Goal: Find specific page/section: Find specific page/section

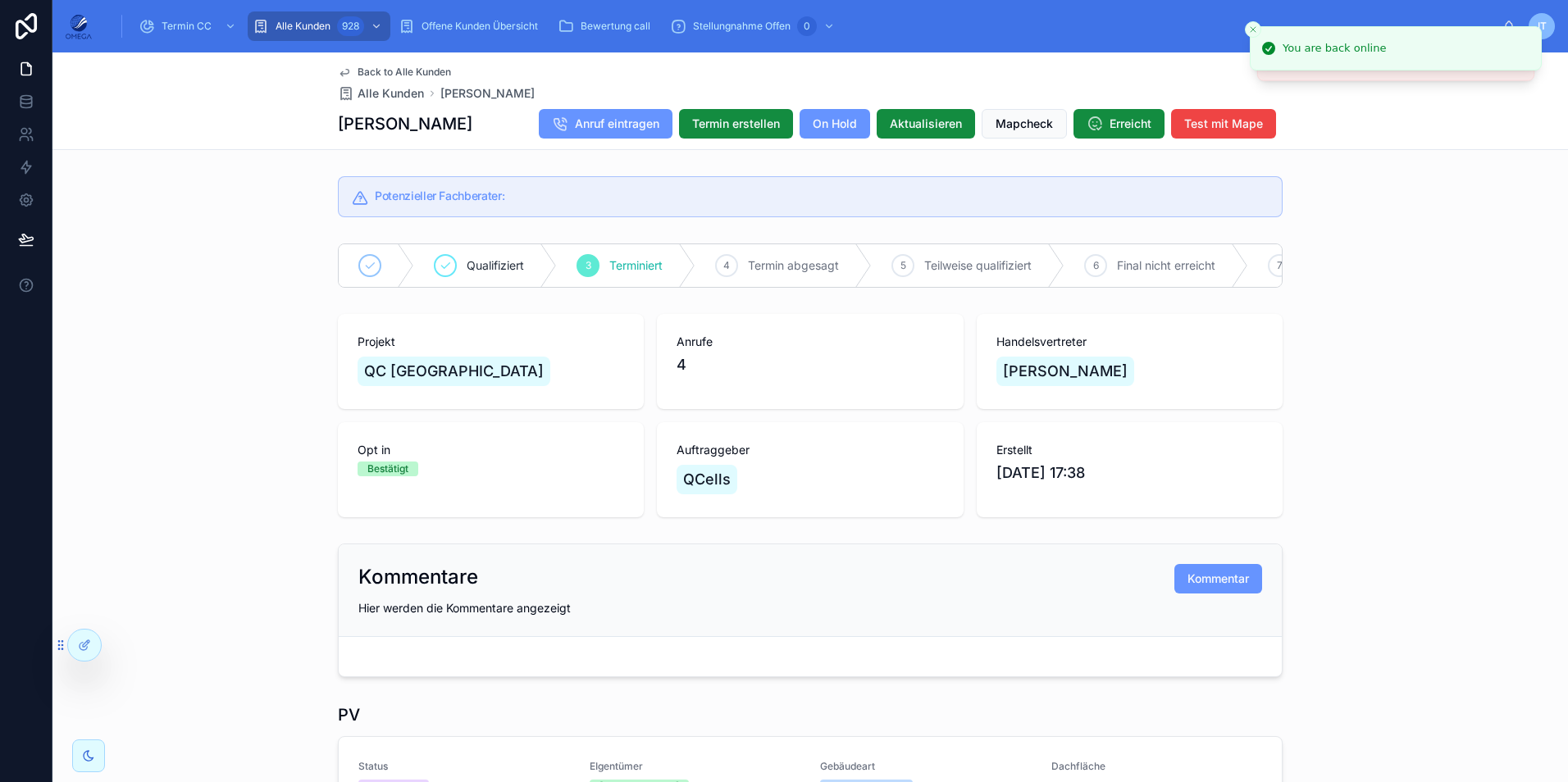
scroll to position [1475, 0]
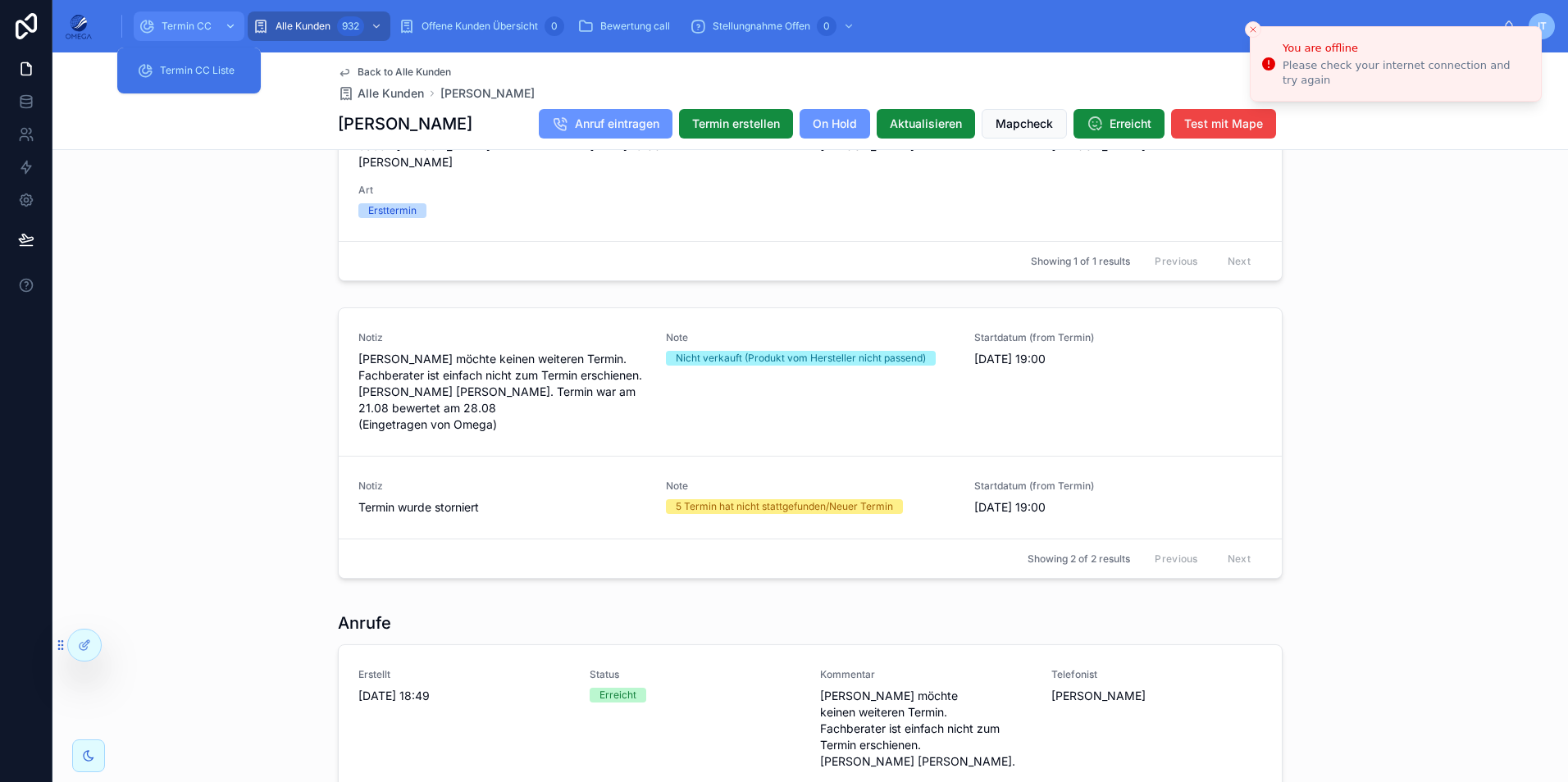
click at [199, 22] on span "Termin CC" at bounding box center [186, 25] width 50 height 13
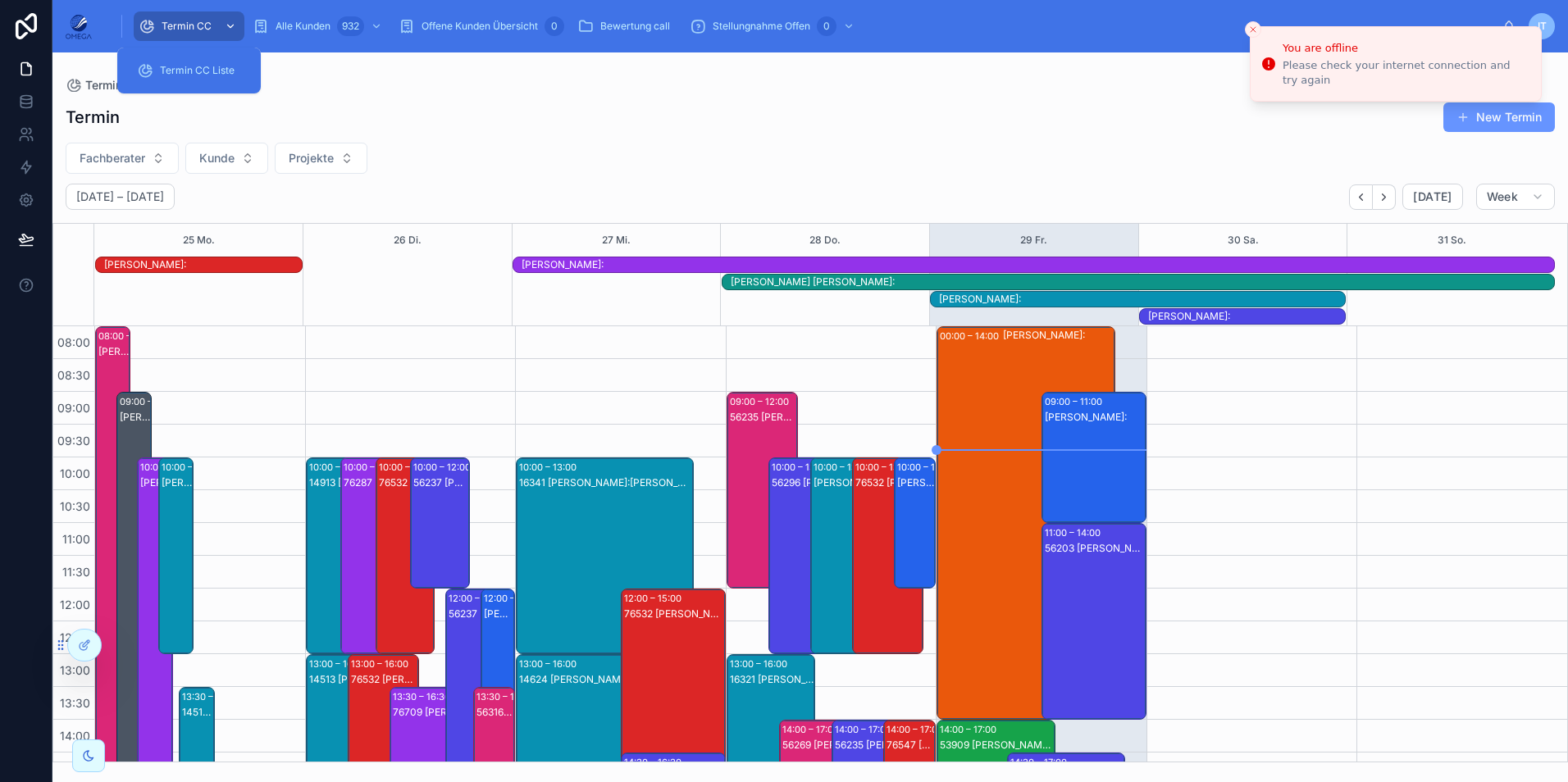
scroll to position [417, 0]
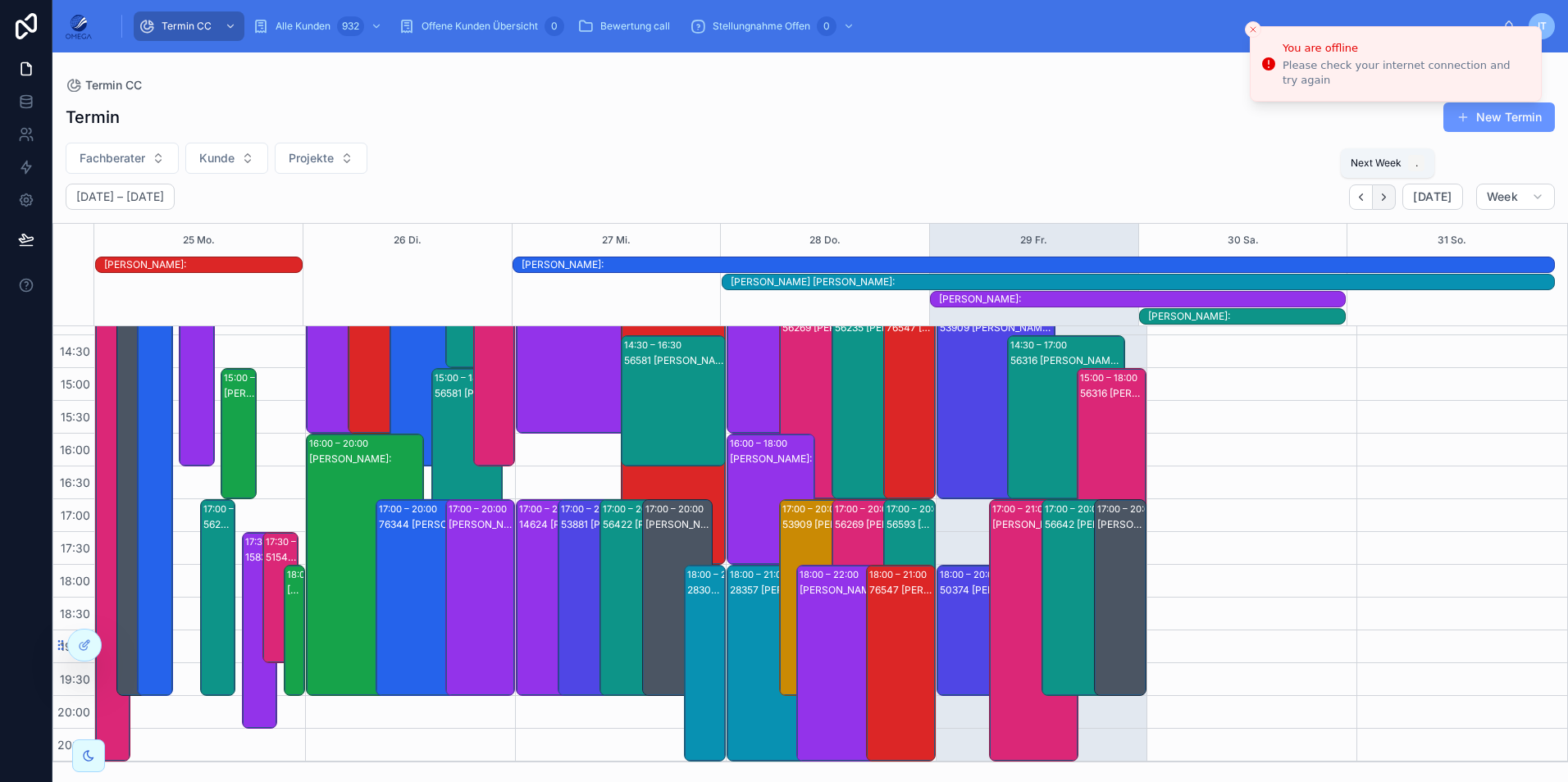
click at [1387, 194] on icon "Next" at bounding box center [1383, 197] width 13 height 13
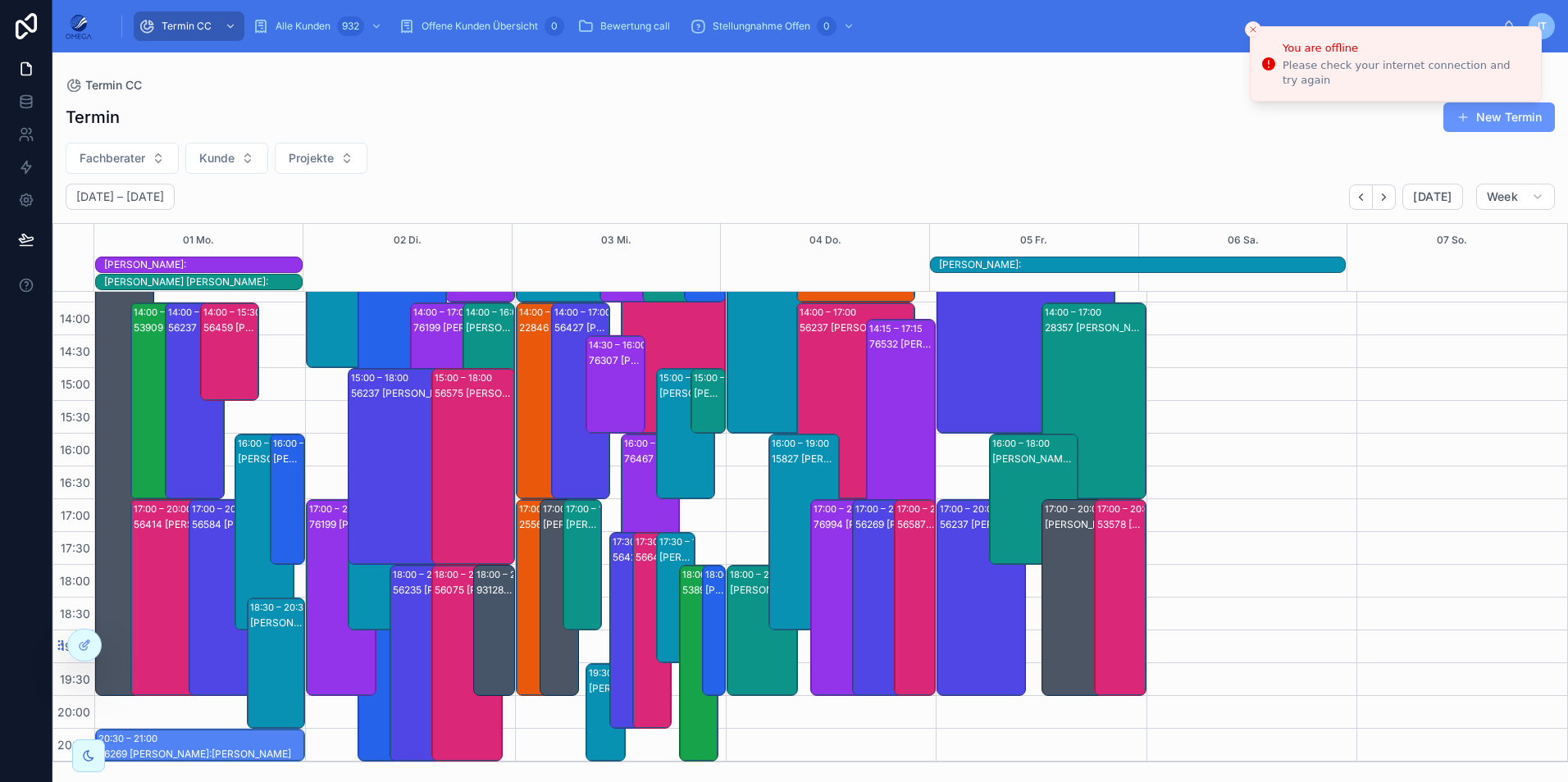
scroll to position [383, 0]
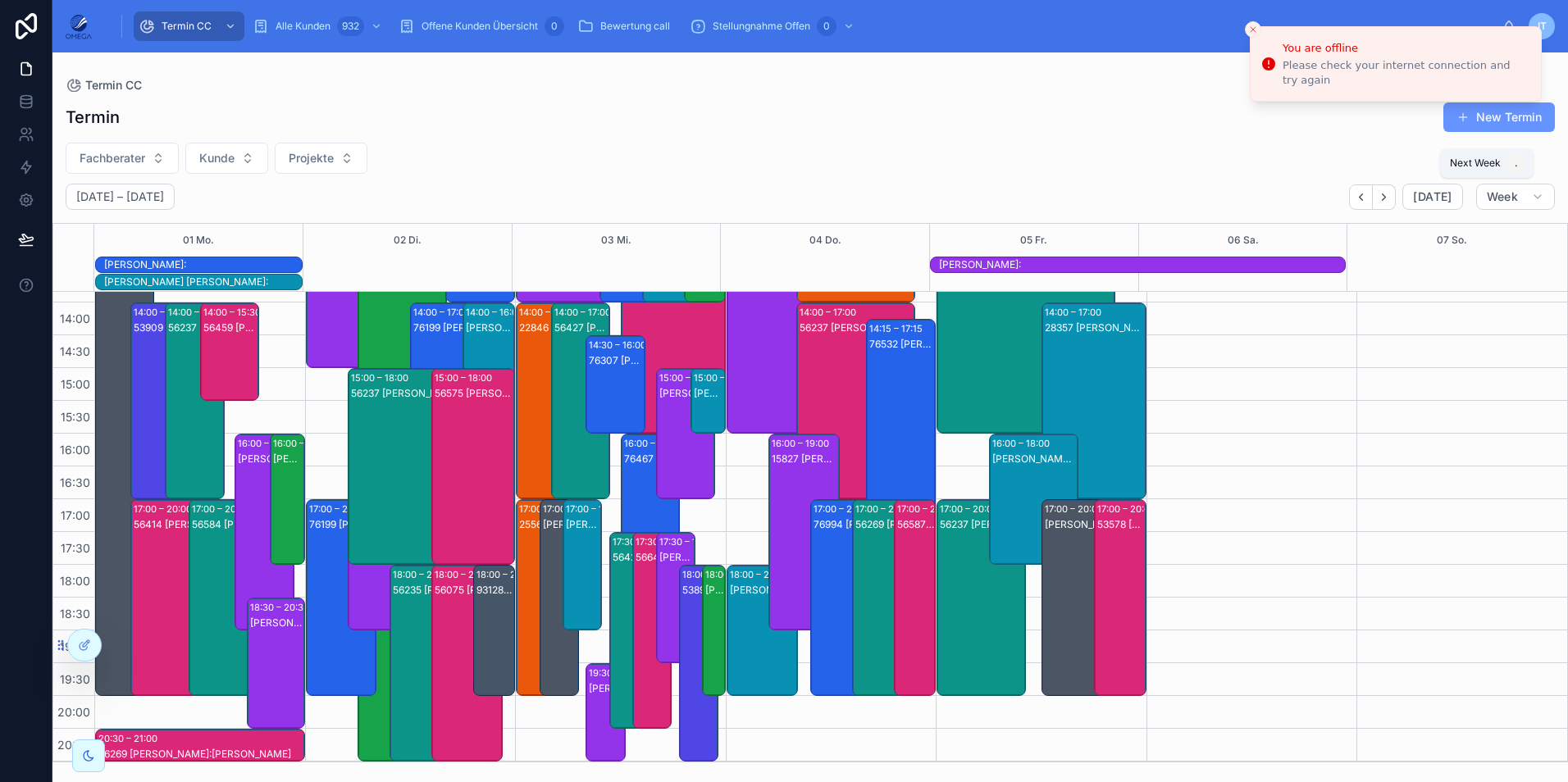
click at [1389, 197] on icon "Next" at bounding box center [1383, 197] width 13 height 13
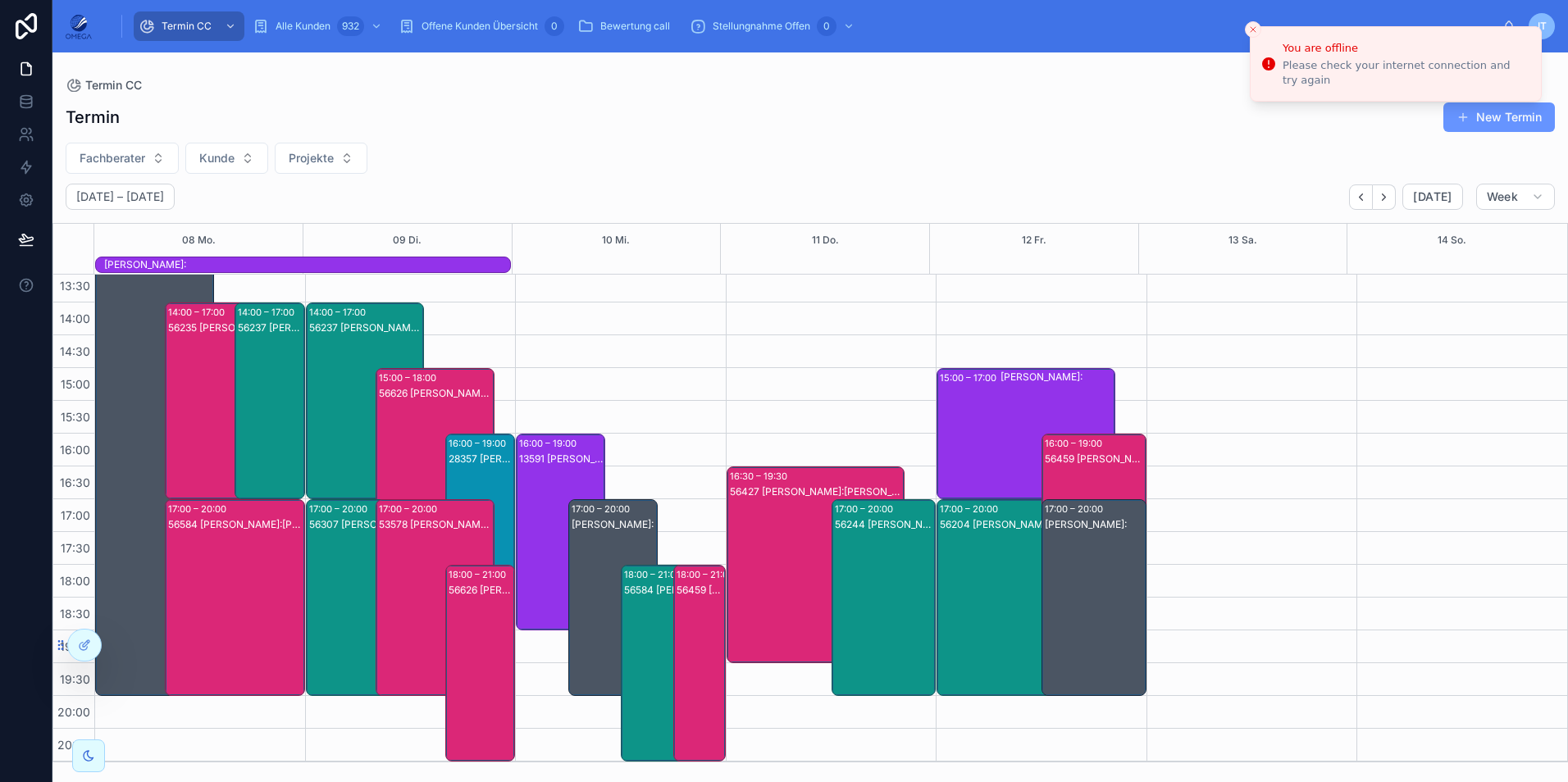
scroll to position [365, 0]
click at [1386, 196] on icon "Next" at bounding box center [1384, 197] width 3 height 7
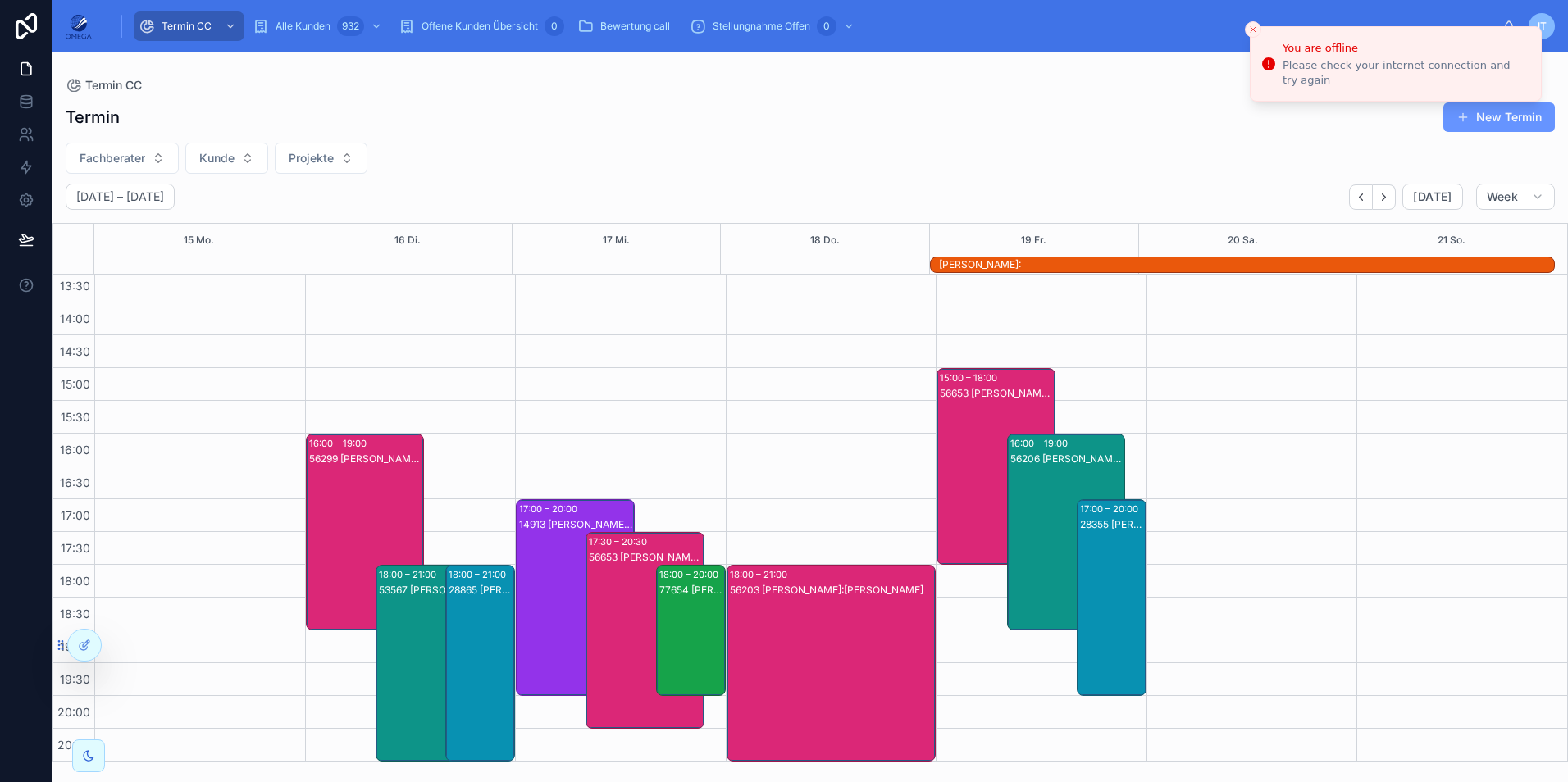
click at [687, 616] on div "77654 [PERSON_NAME]:[PERSON_NAME]" at bounding box center [692, 646] width 64 height 128
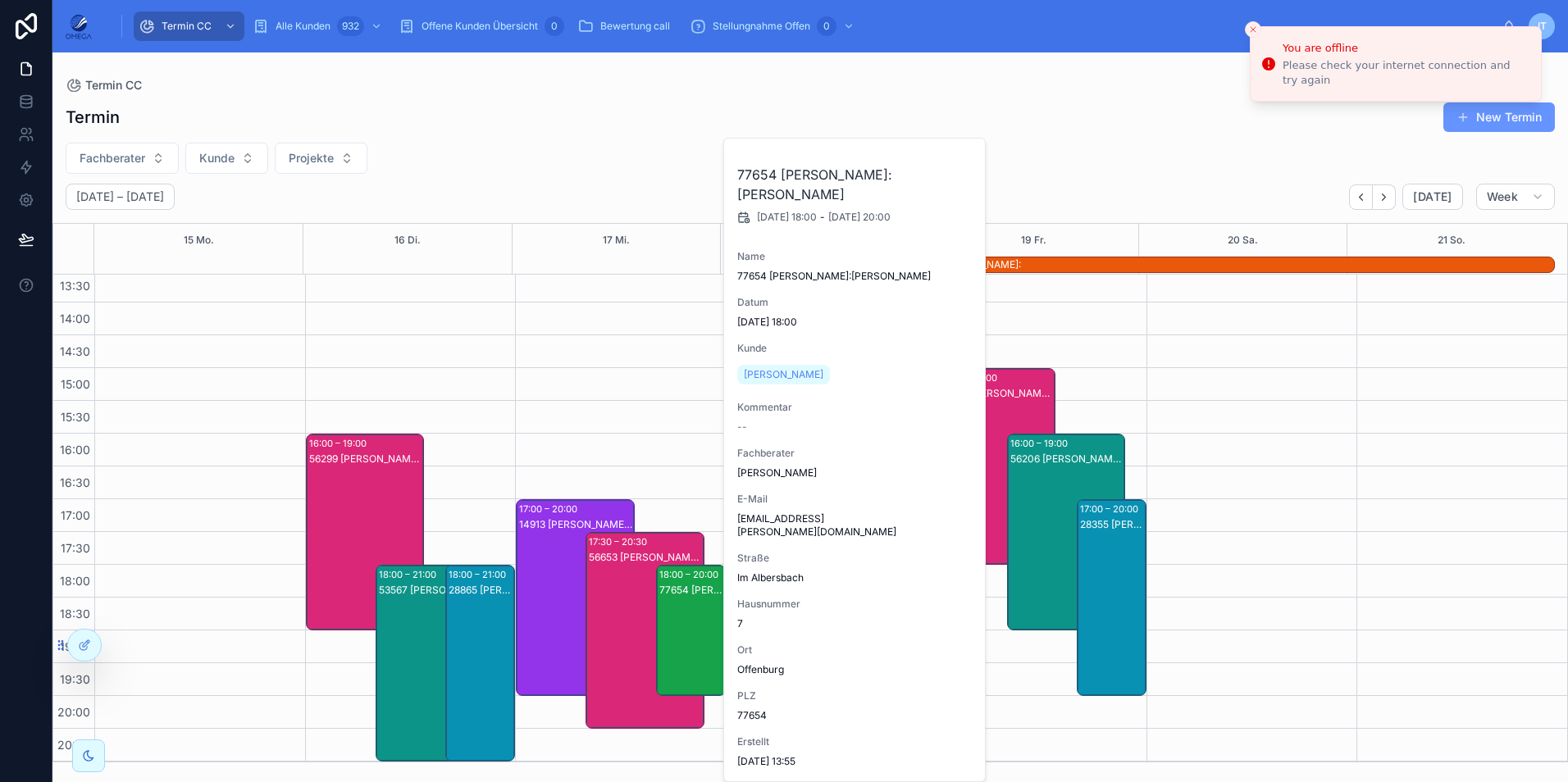
click at [687, 616] on div "77654 [PERSON_NAME]:[PERSON_NAME]" at bounding box center [692, 646] width 64 height 128
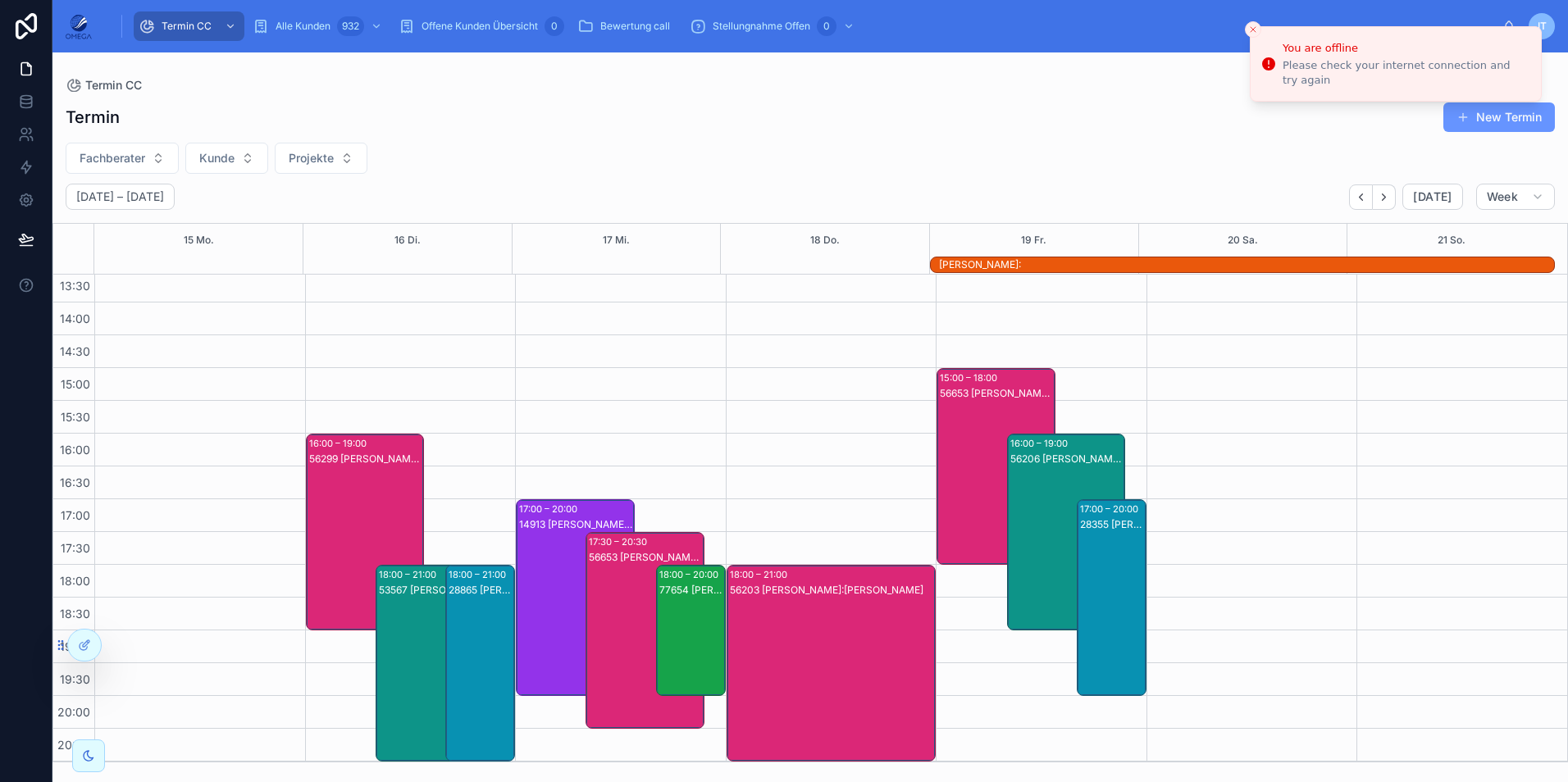
click at [703, 595] on div "77654 [PERSON_NAME]:[PERSON_NAME]" at bounding box center [692, 590] width 64 height 13
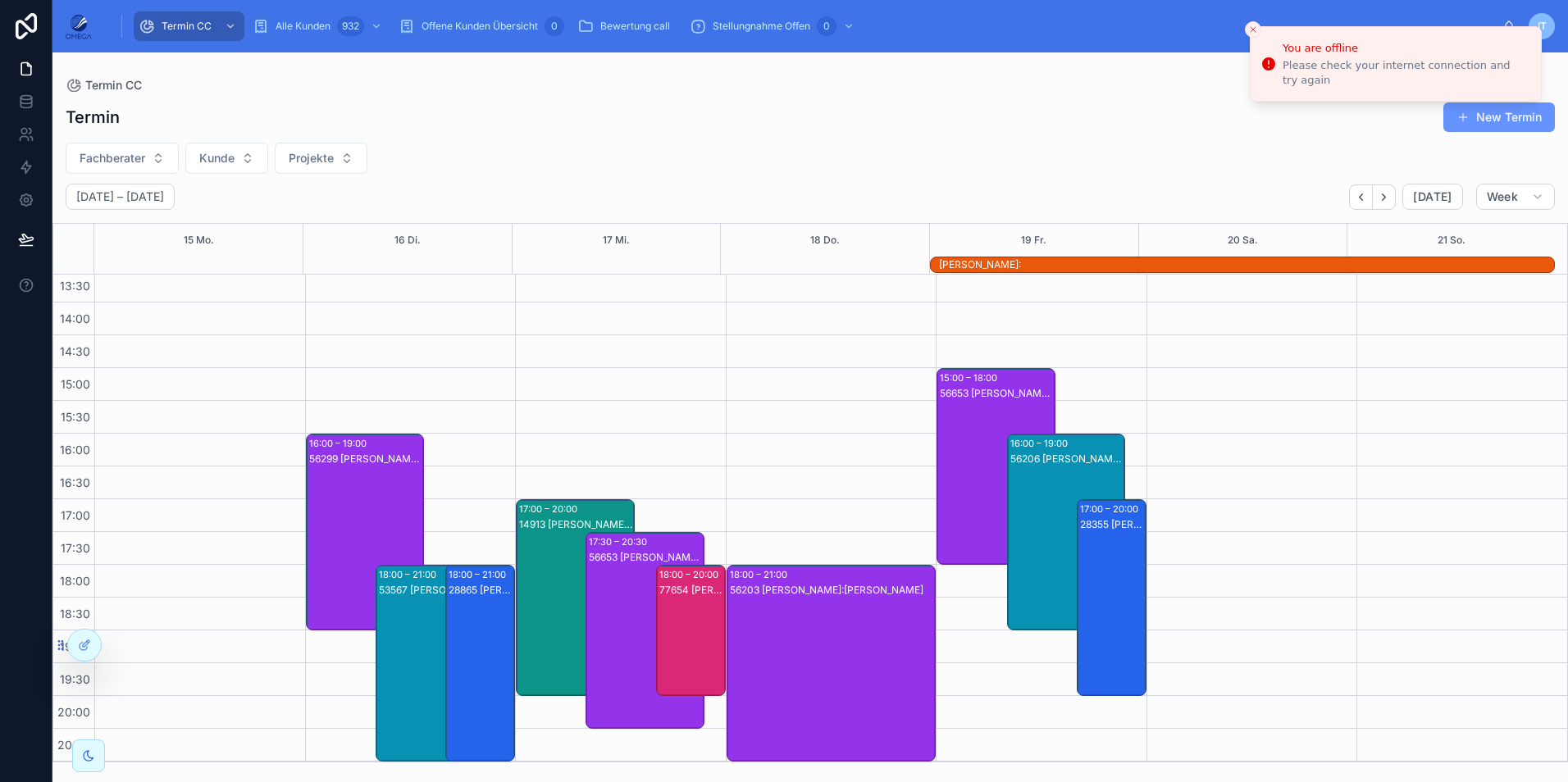
click at [672, 609] on div "77654 [PERSON_NAME]:[PERSON_NAME]" at bounding box center [692, 646] width 64 height 128
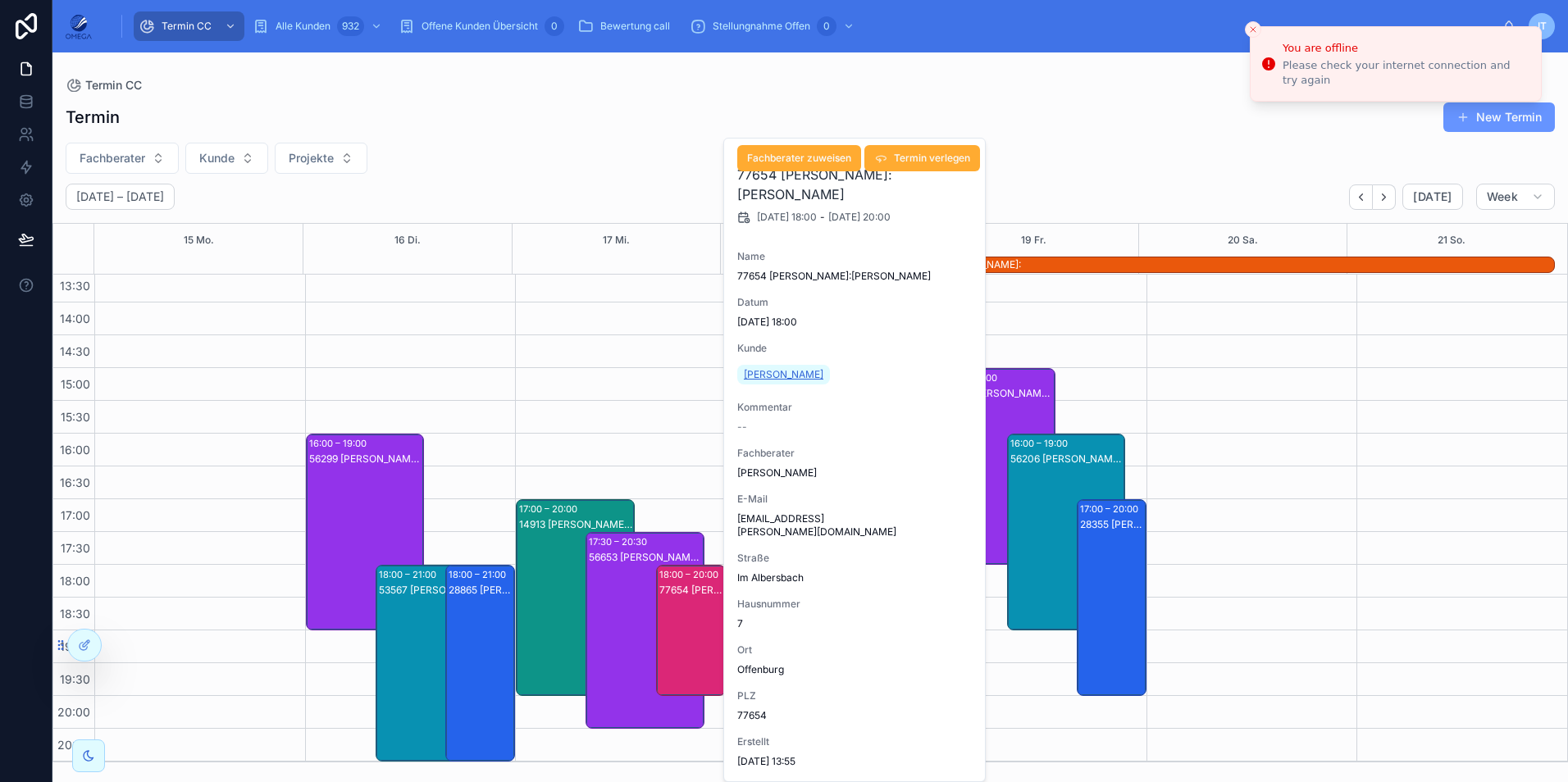
click at [772, 376] on span "[PERSON_NAME]" at bounding box center [783, 374] width 80 height 13
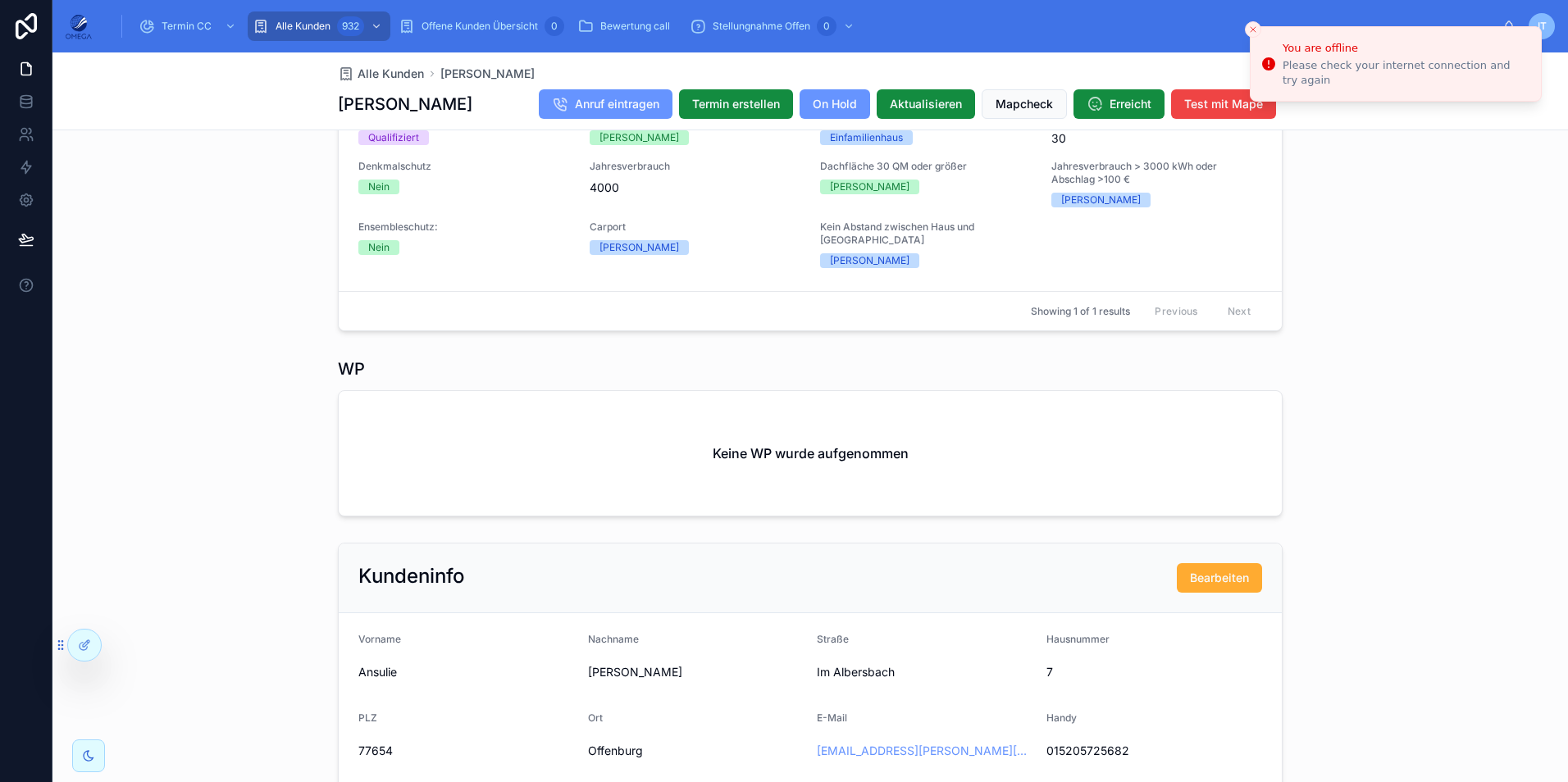
scroll to position [670, 0]
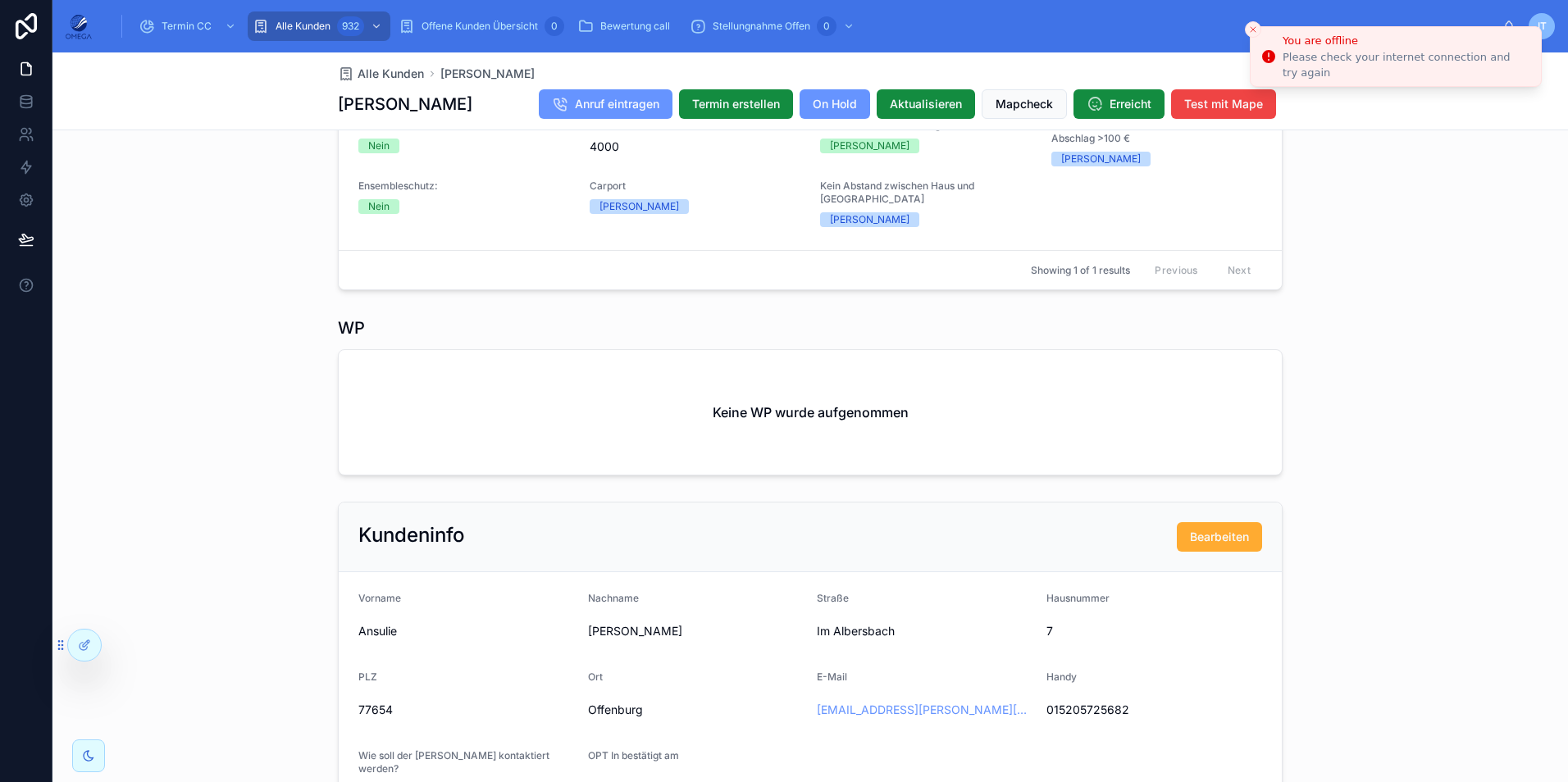
click at [1256, 31] on icon "Close toast" at bounding box center [1253, 30] width 10 height 10
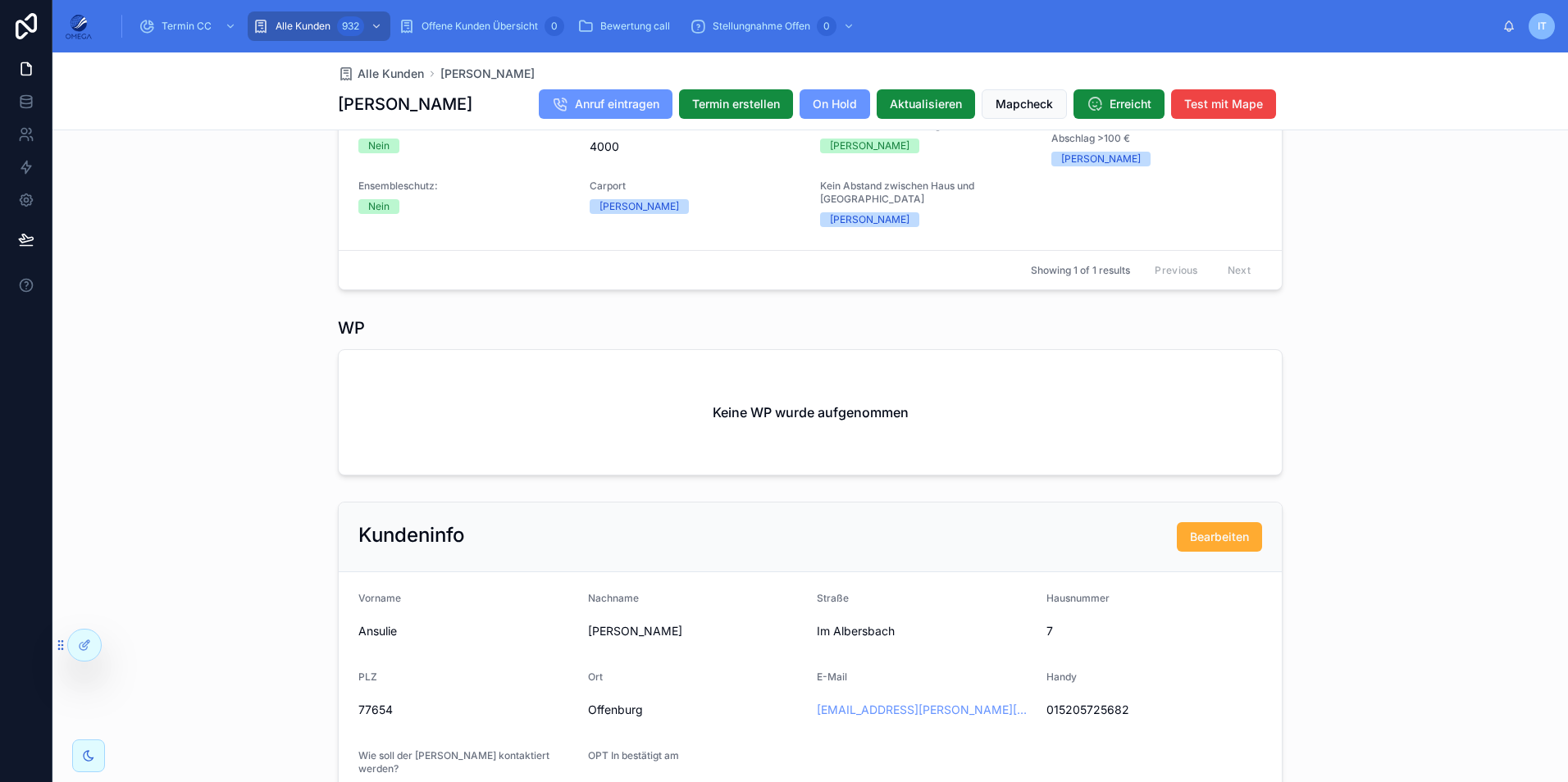
scroll to position [261, 0]
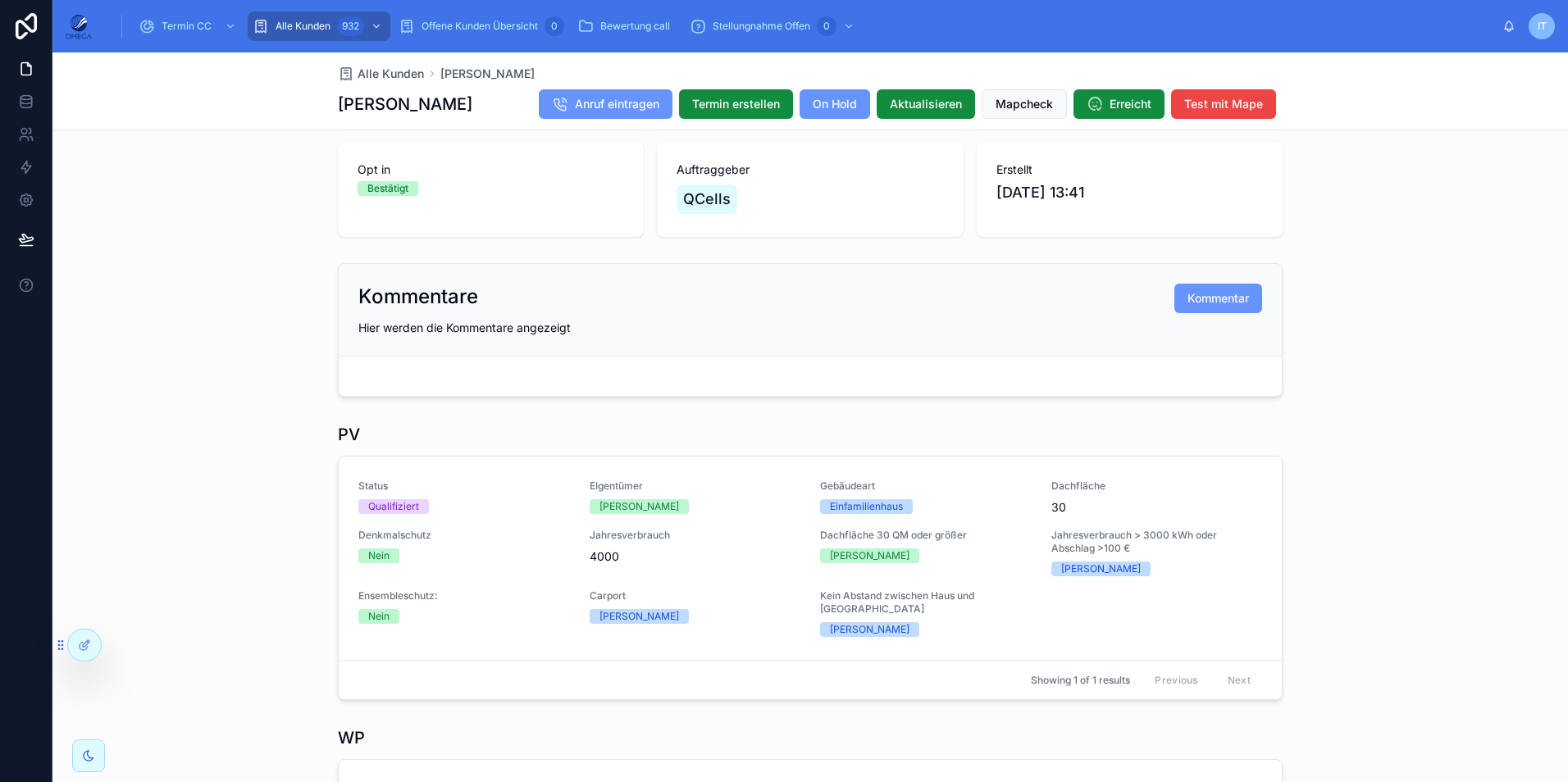
drag, startPoint x: 462, startPoint y: 104, endPoint x: 335, endPoint y: 99, distance: 127.1
click at [338, 99] on div "Ansulie [PERSON_NAME] Anruf eintragen Termin erstellen On Hold Aktualisieren Ma…" at bounding box center [810, 103] width 944 height 31
copy h1 "[PERSON_NAME]"
click at [471, 113] on div "Ansulie [PERSON_NAME] Anruf eintragen Termin erstellen On Hold Aktualisieren Ma…" at bounding box center [810, 103] width 944 height 31
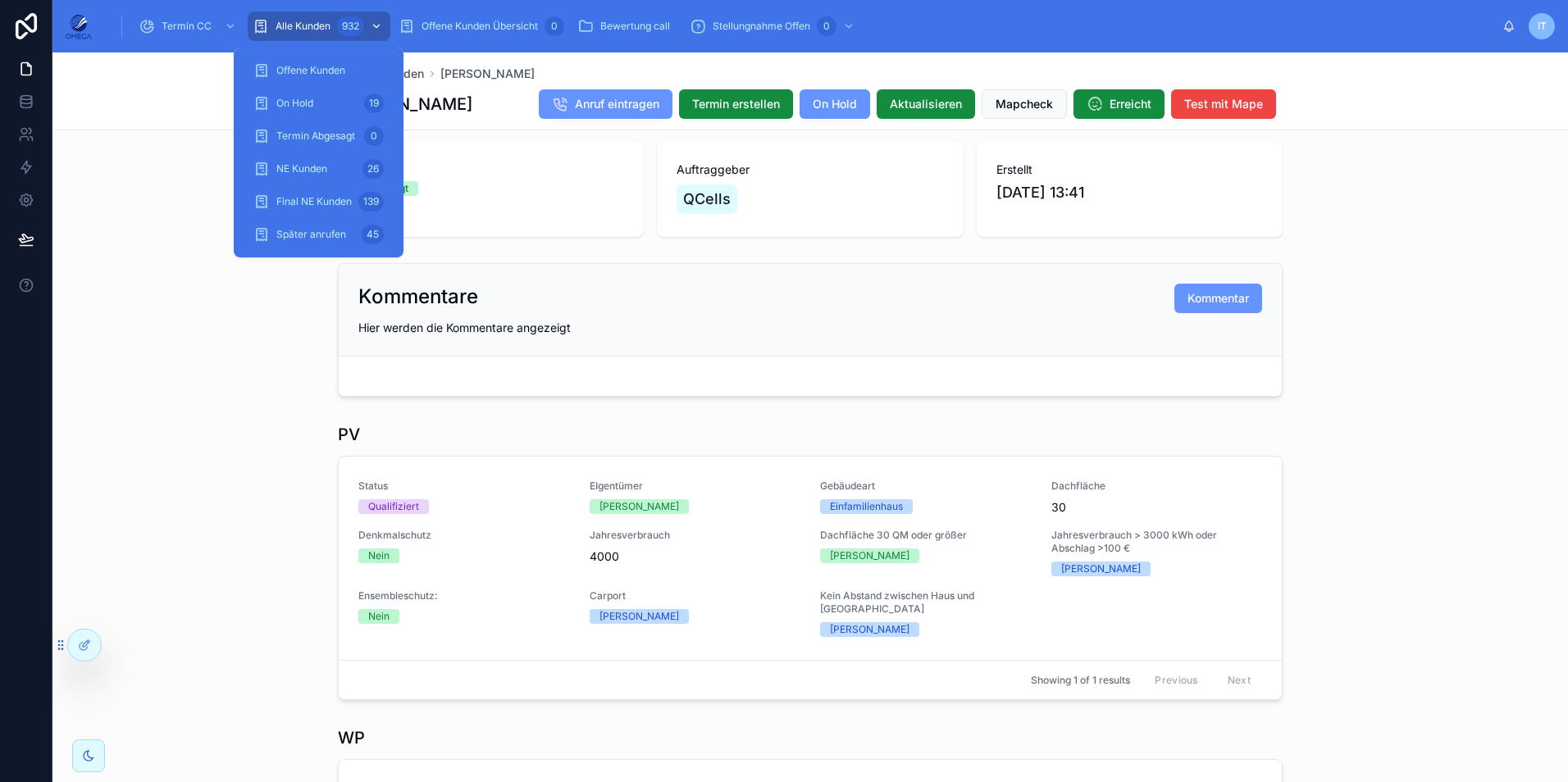
click at [339, 23] on div "932" at bounding box center [351, 25] width 27 height 19
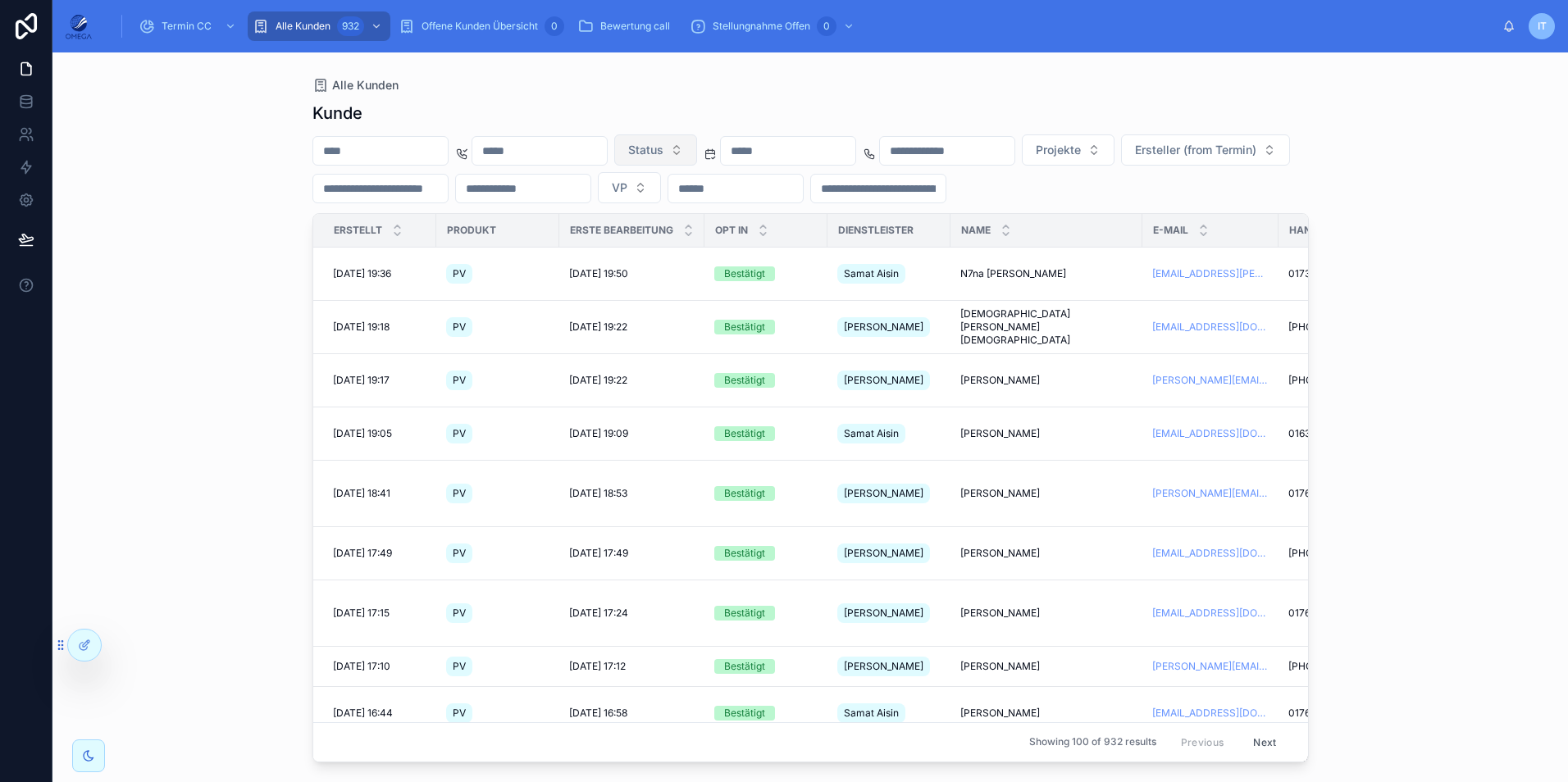
click at [664, 153] on span "Status" at bounding box center [646, 149] width 36 height 16
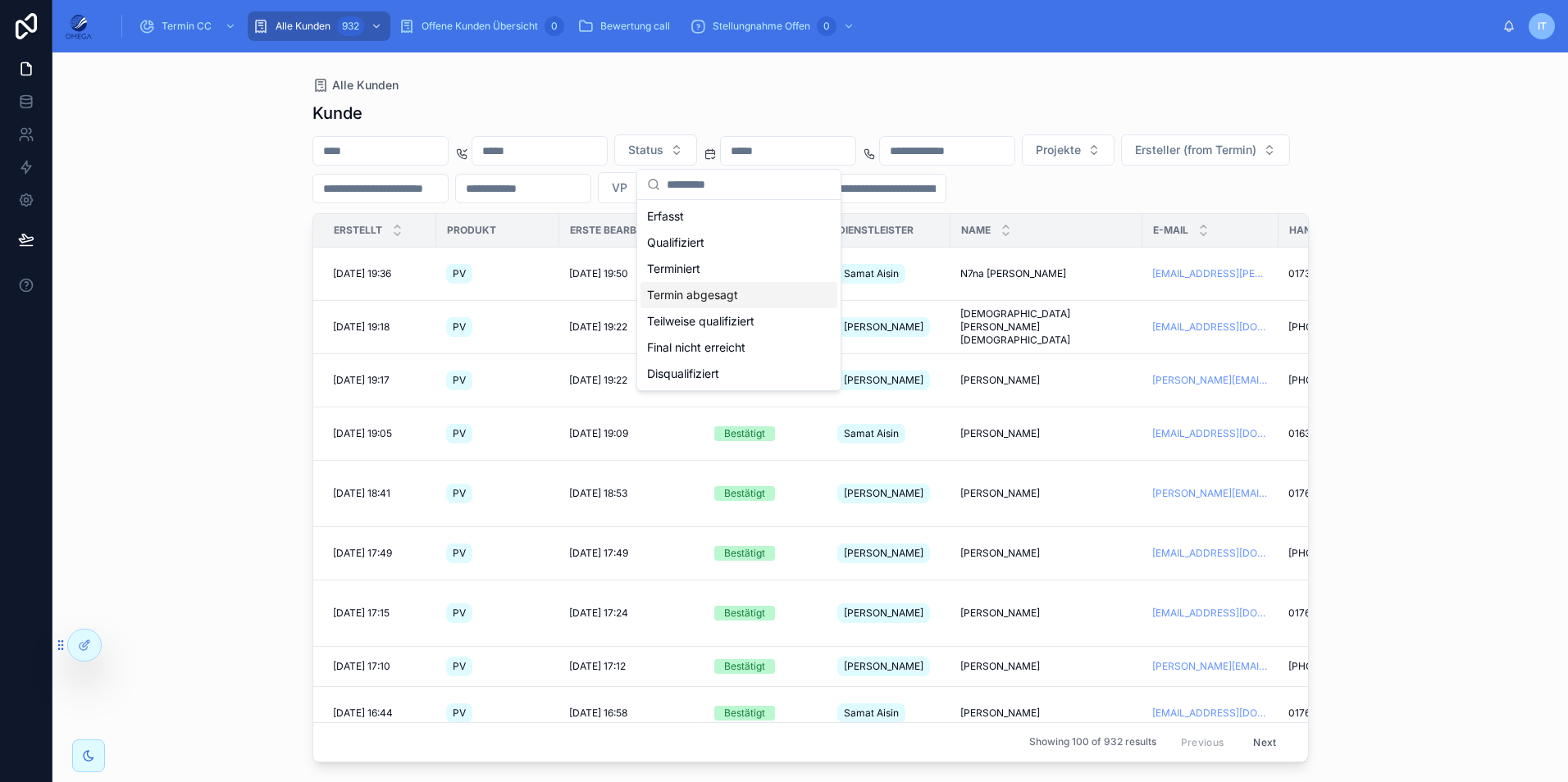
click at [746, 296] on div "Termin abgesagt" at bounding box center [739, 295] width 197 height 26
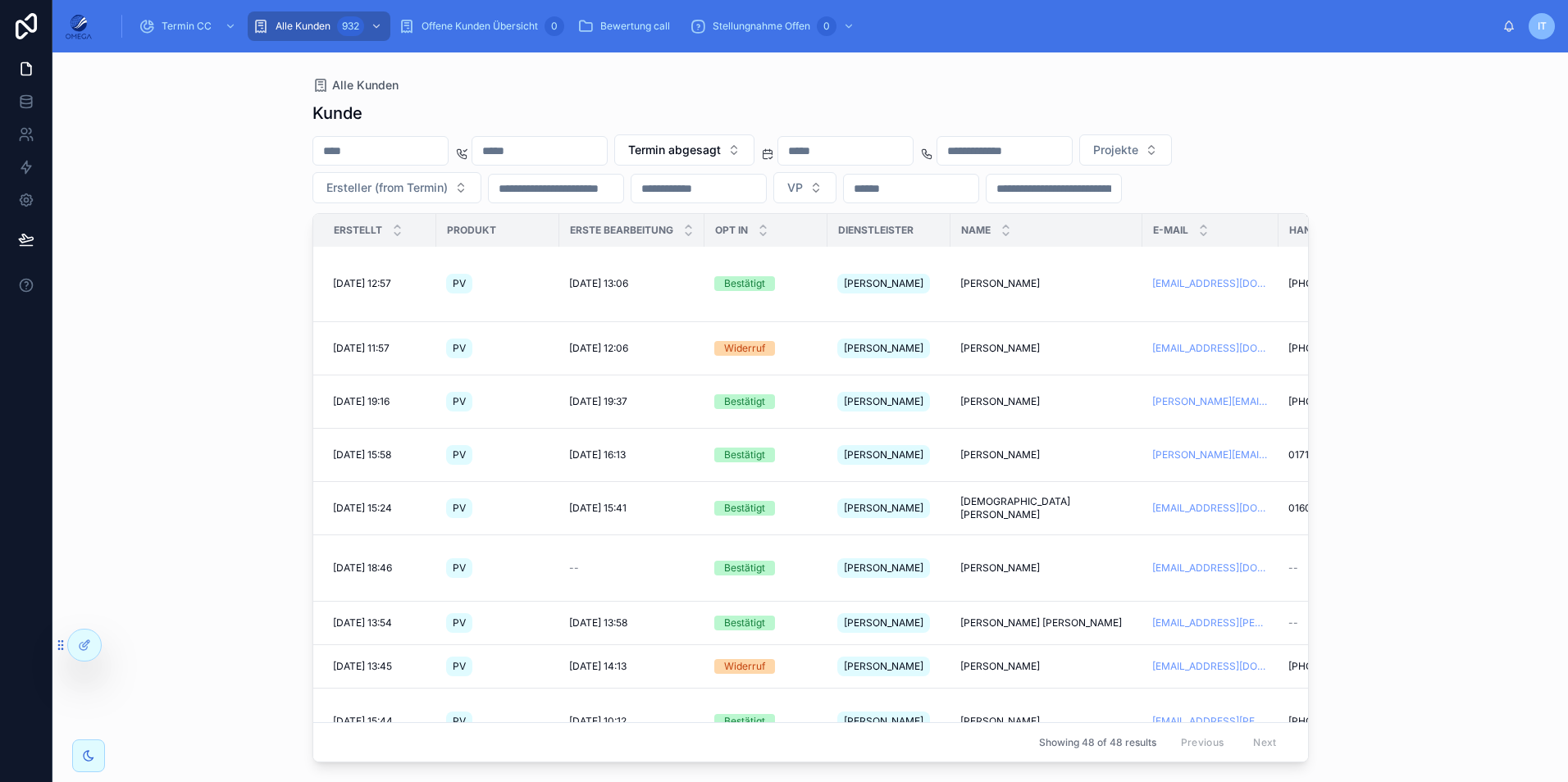
scroll to position [1776, 0]
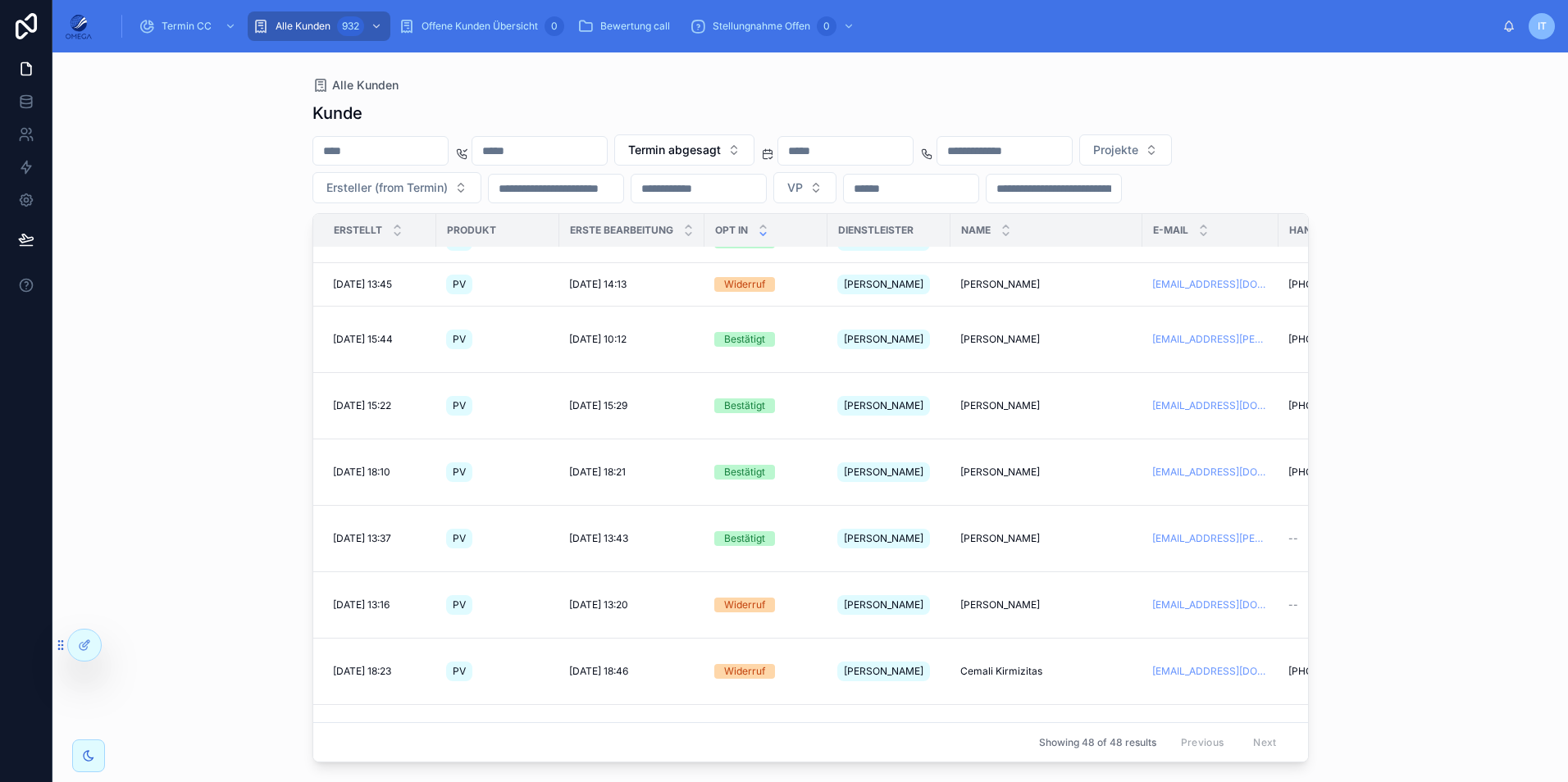
click at [764, 239] on icon at bounding box center [763, 234] width 11 height 11
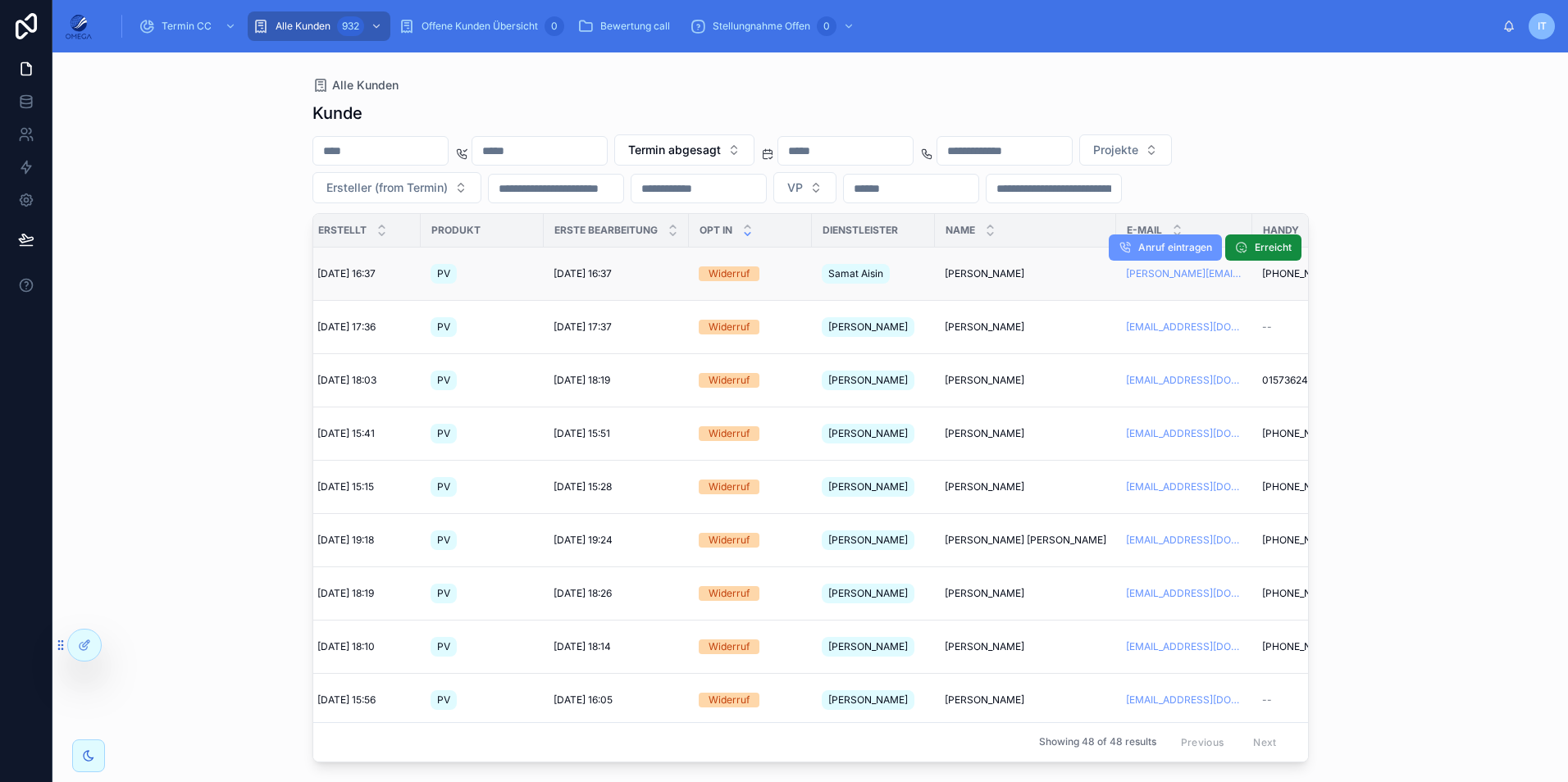
scroll to position [0, 14]
click at [976, 280] on span "[PERSON_NAME]" at bounding box center [986, 273] width 80 height 13
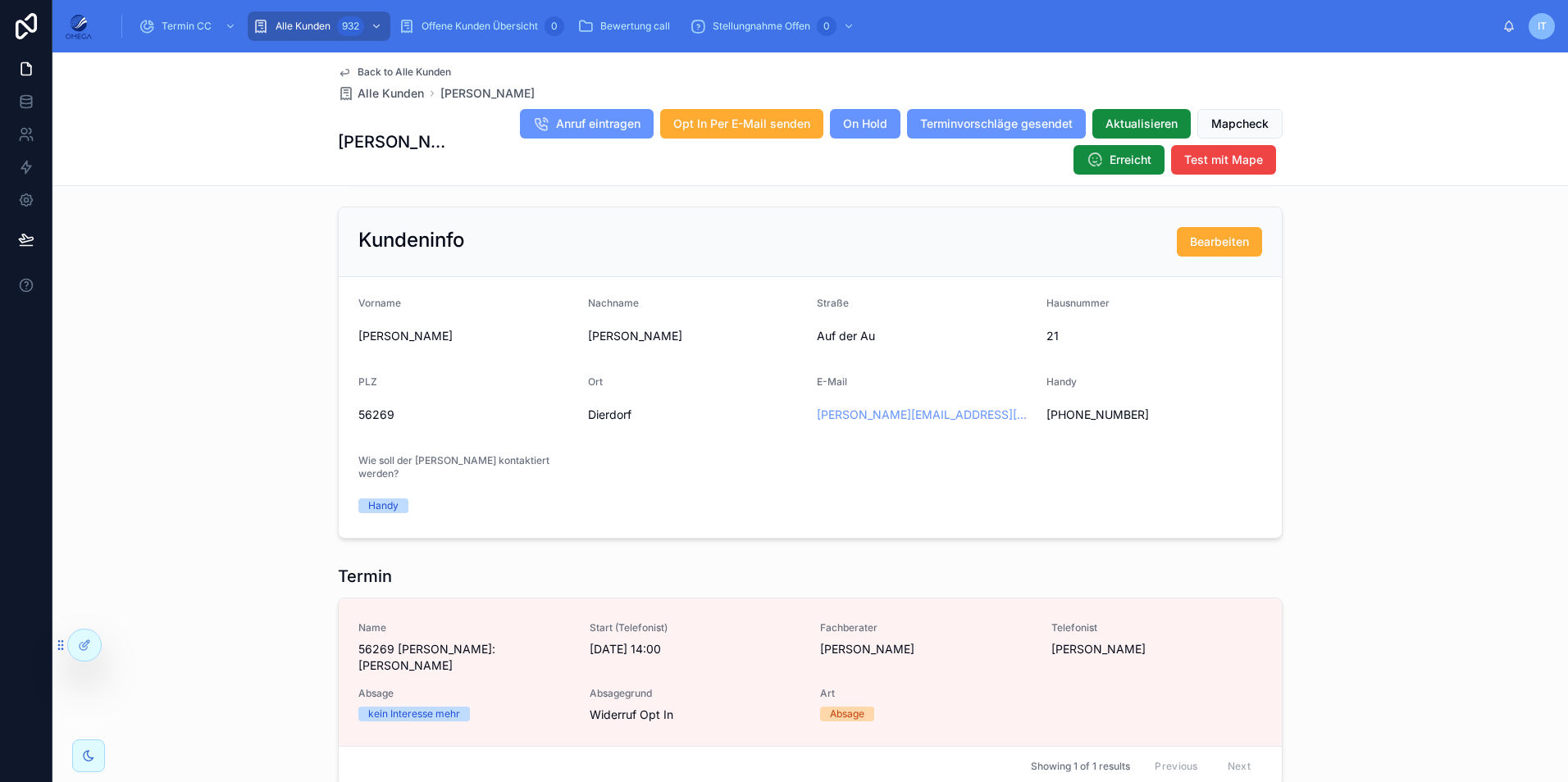
scroll to position [1223, 0]
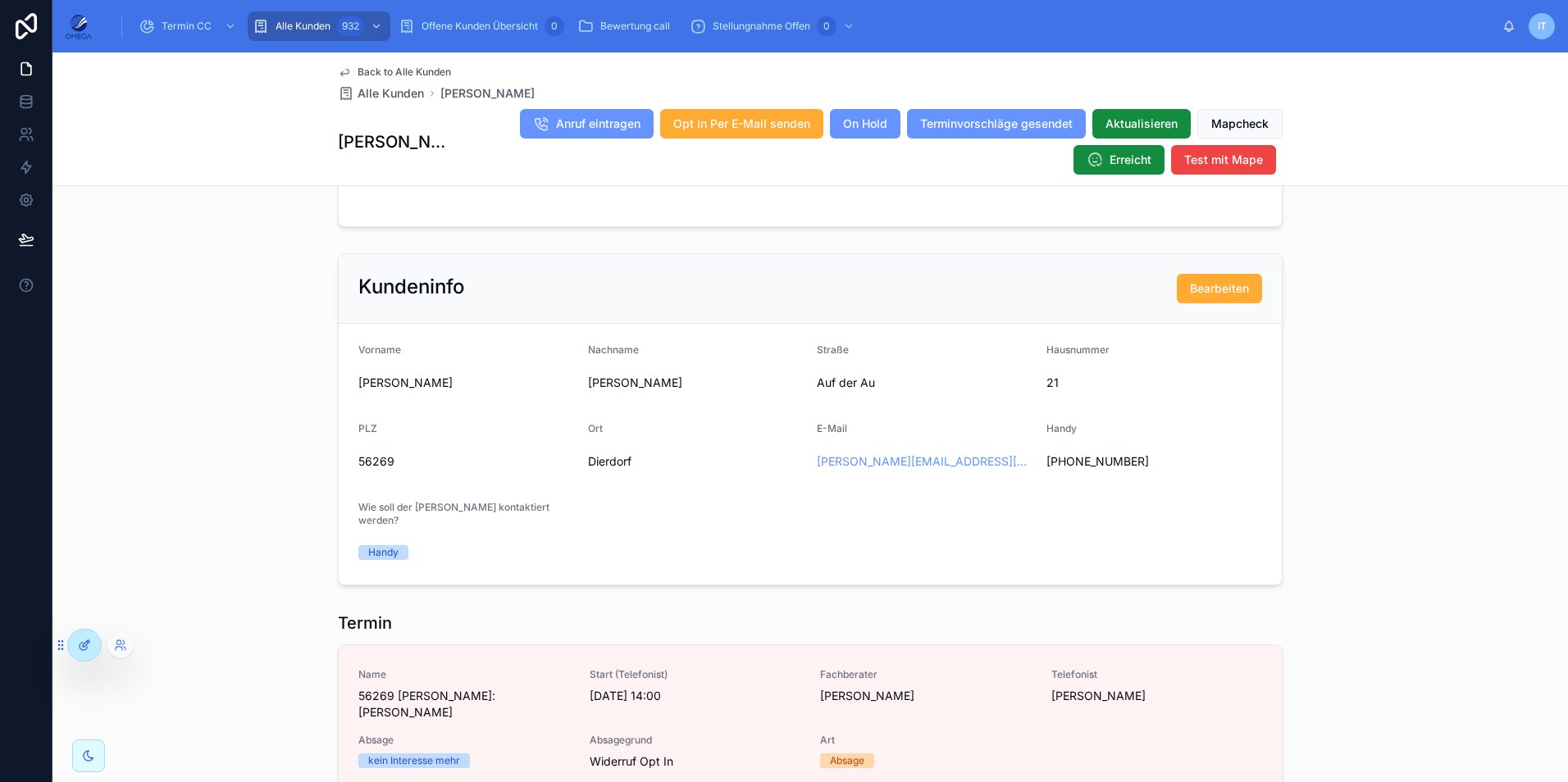
click at [91, 651] on div at bounding box center [84, 645] width 33 height 31
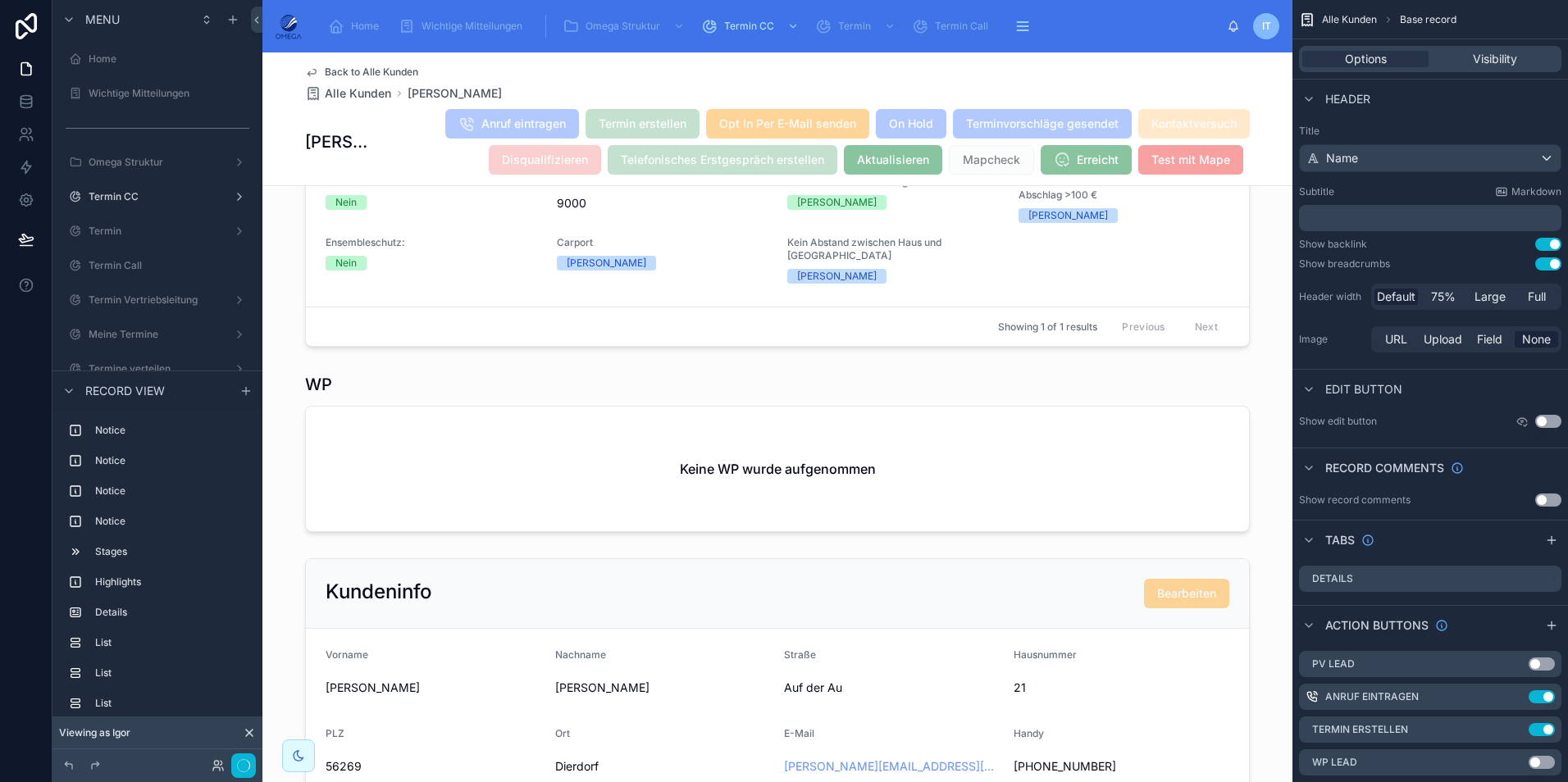
drag, startPoint x: 691, startPoint y: 454, endPoint x: 1373, endPoint y: 262, distance: 708.5
click at [783, 552] on div at bounding box center [777, 724] width 1030 height 345
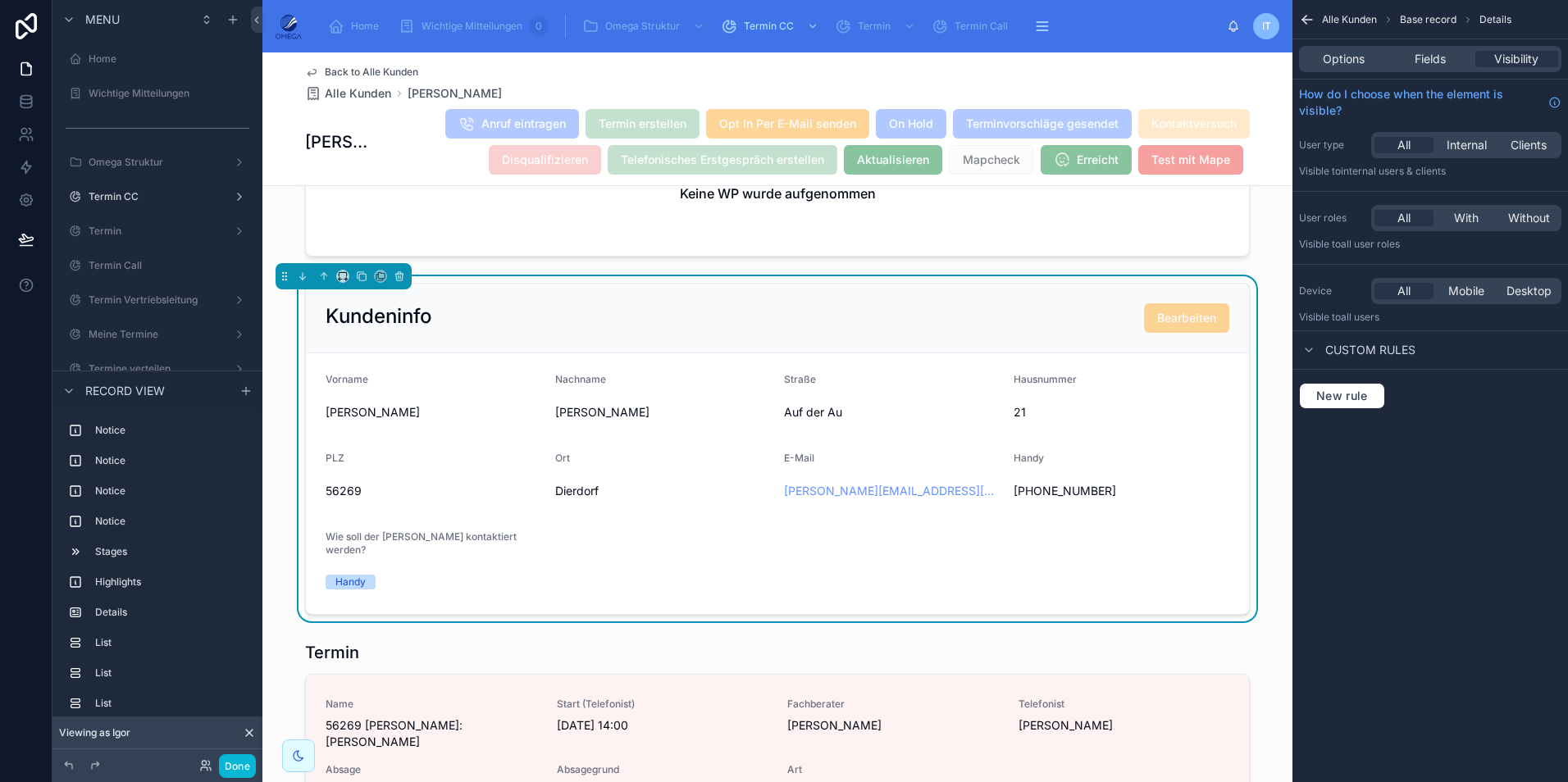
scroll to position [1604, 0]
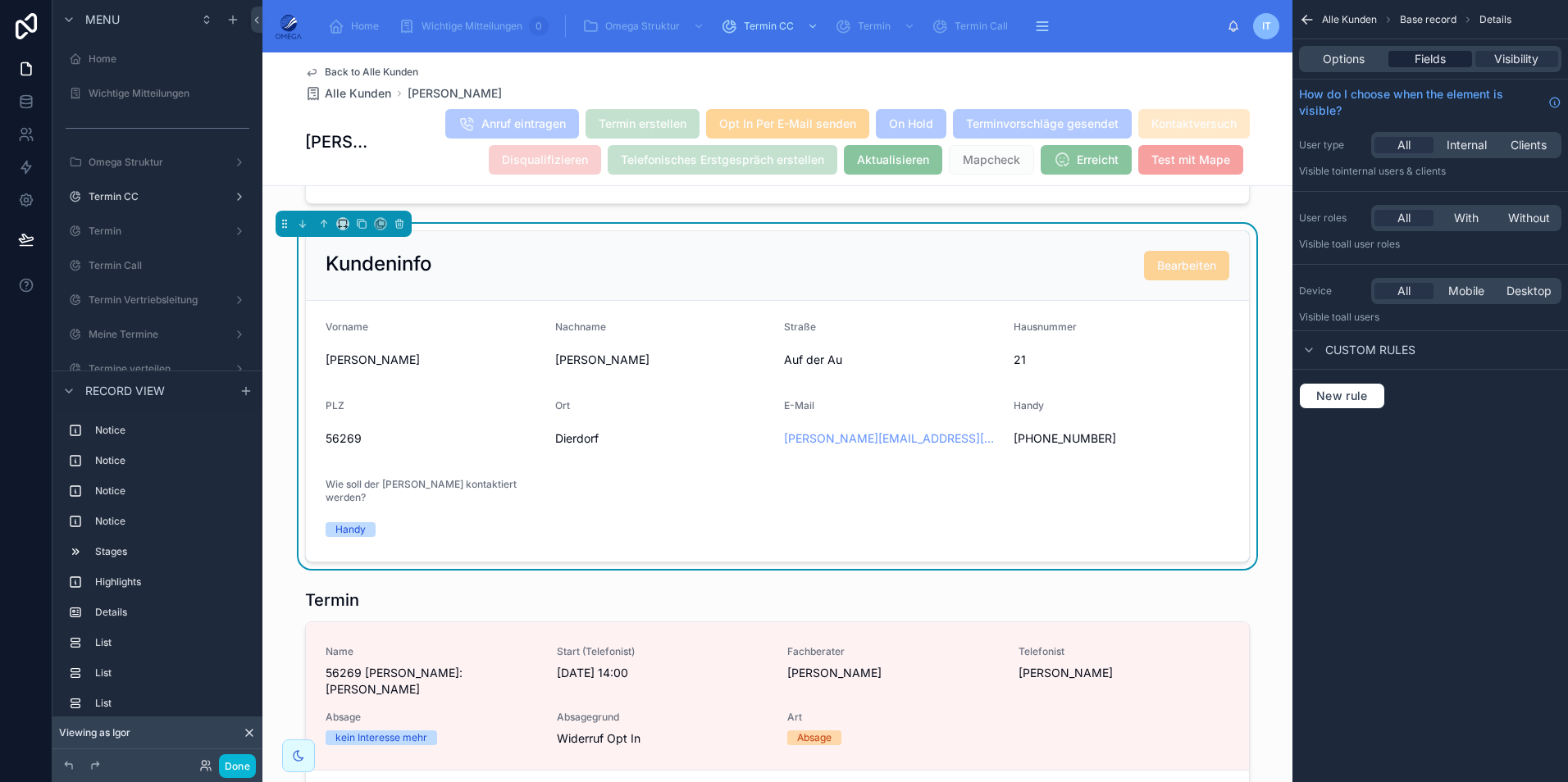
click at [1443, 56] on span "Fields" at bounding box center [1430, 58] width 31 height 16
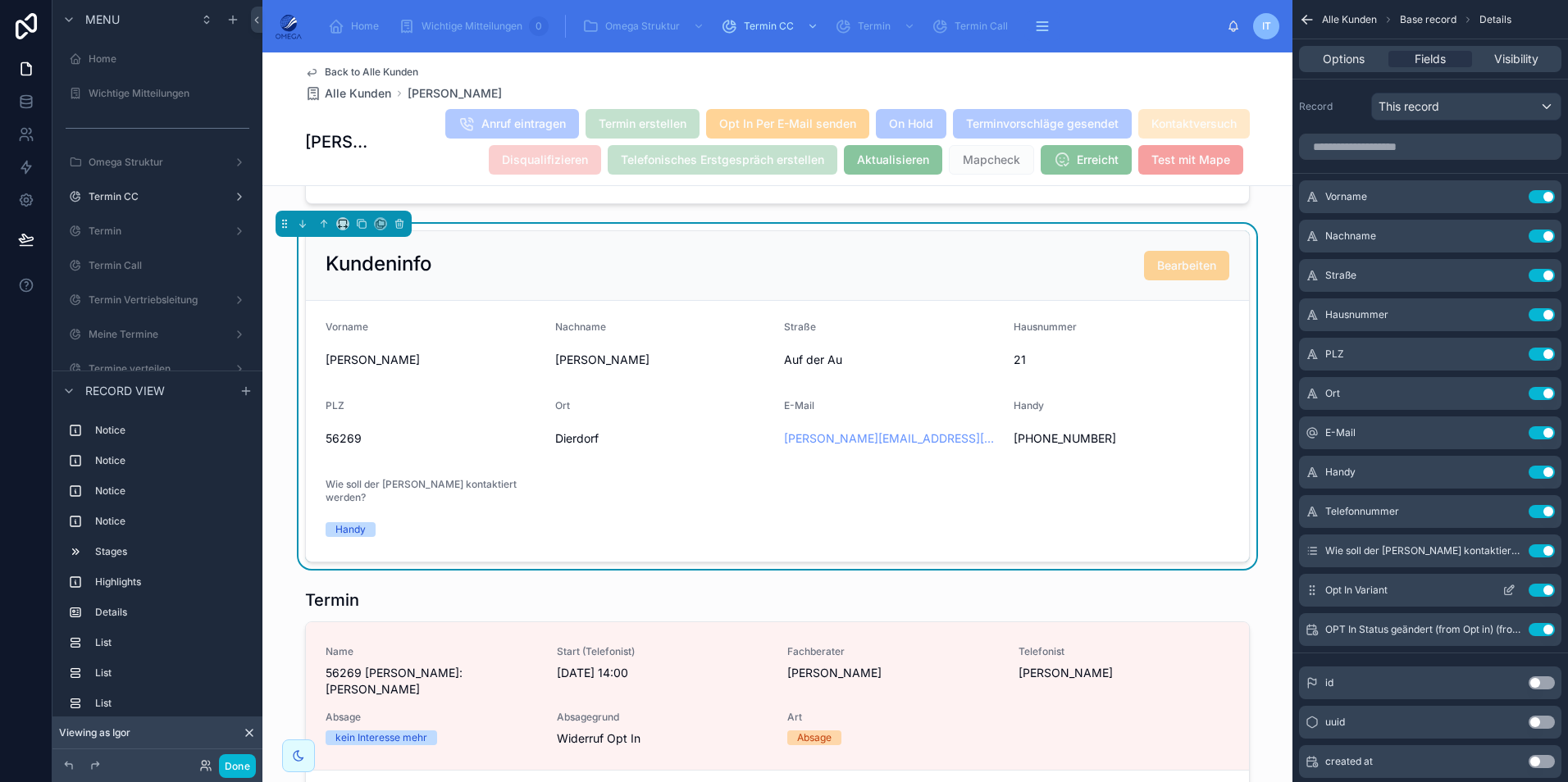
click at [1503, 589] on icon "scrollable content" at bounding box center [1508, 590] width 13 height 13
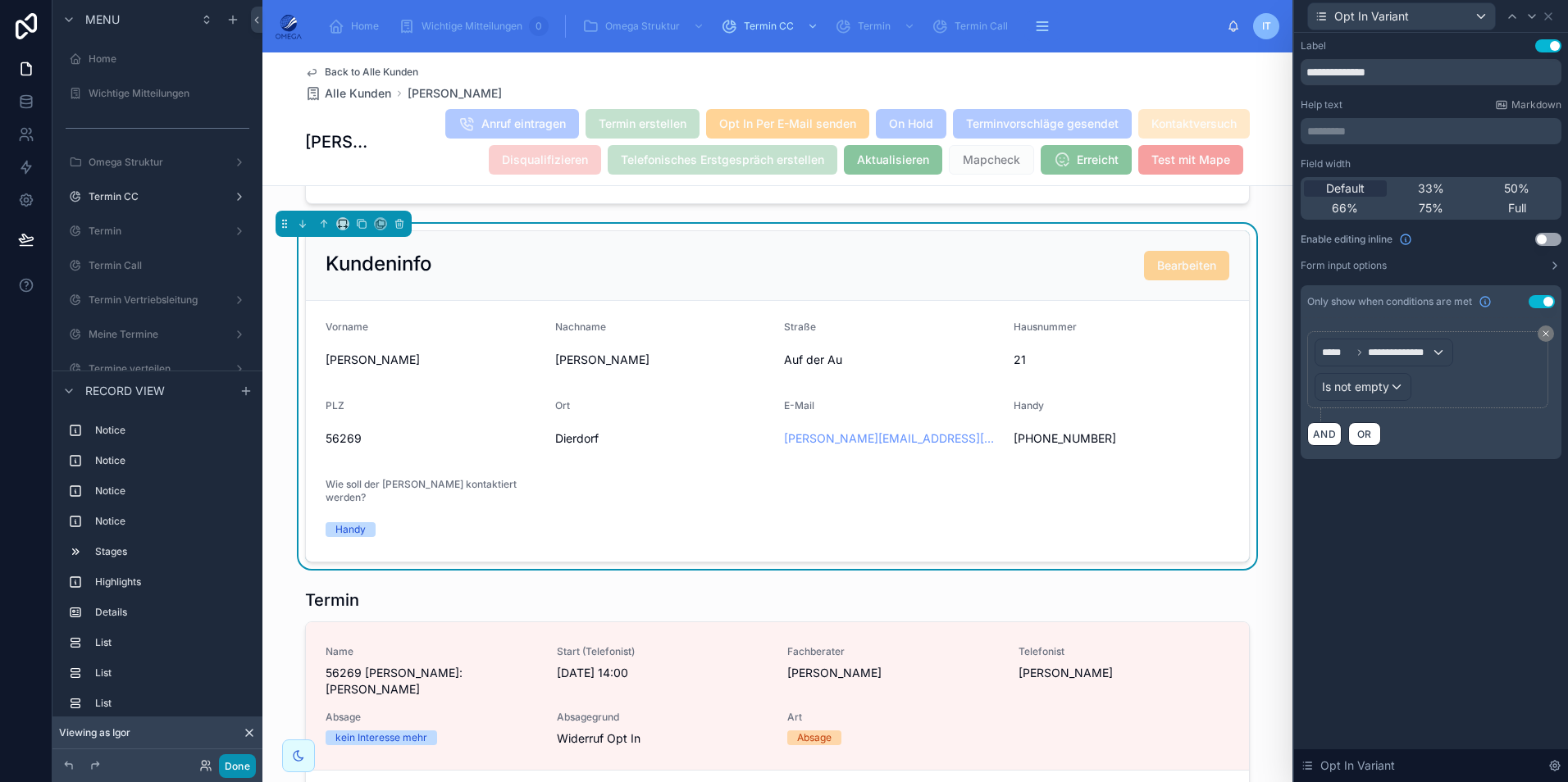
click at [242, 766] on button "Done" at bounding box center [237, 766] width 37 height 24
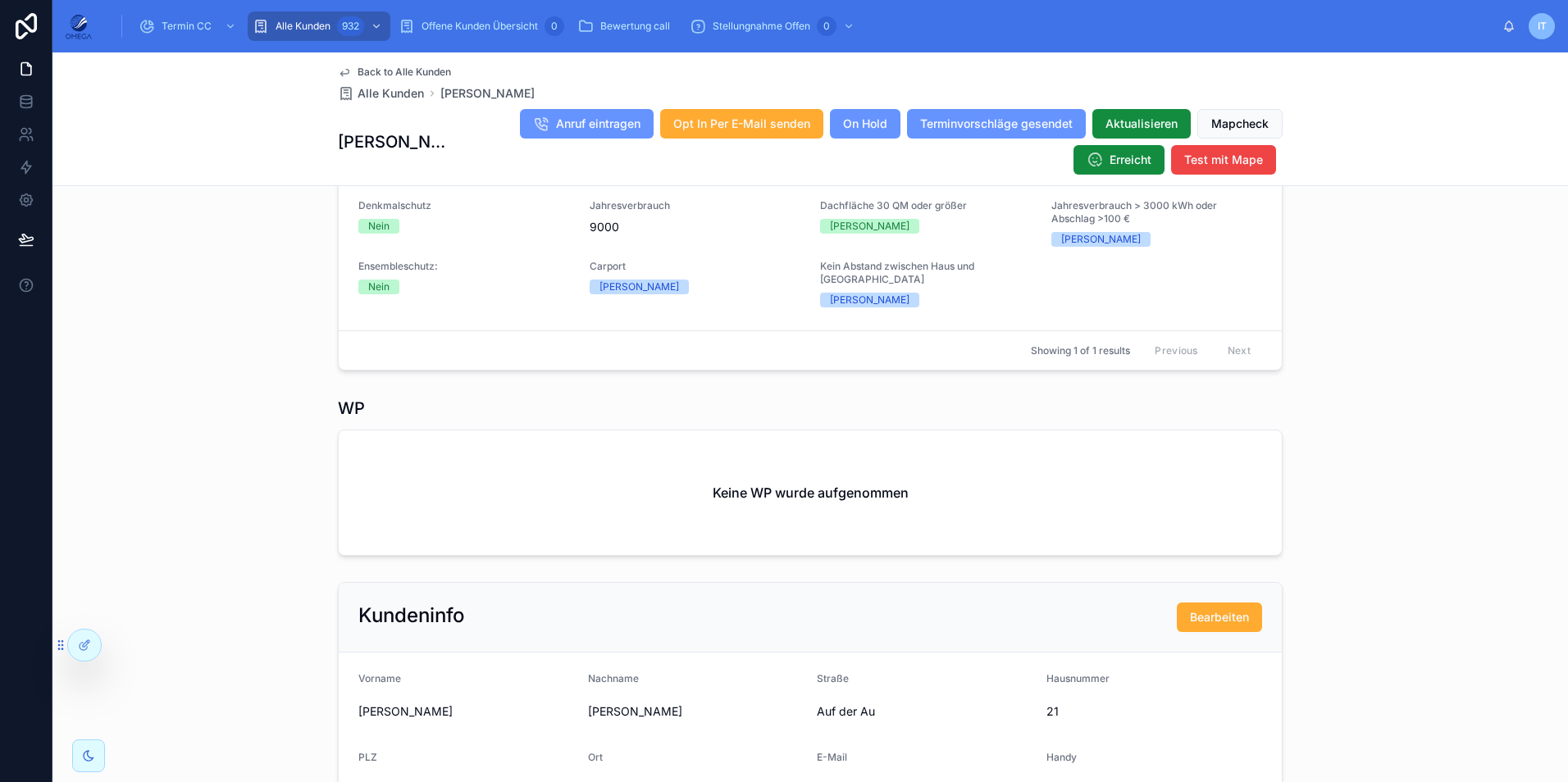
scroll to position [732, 0]
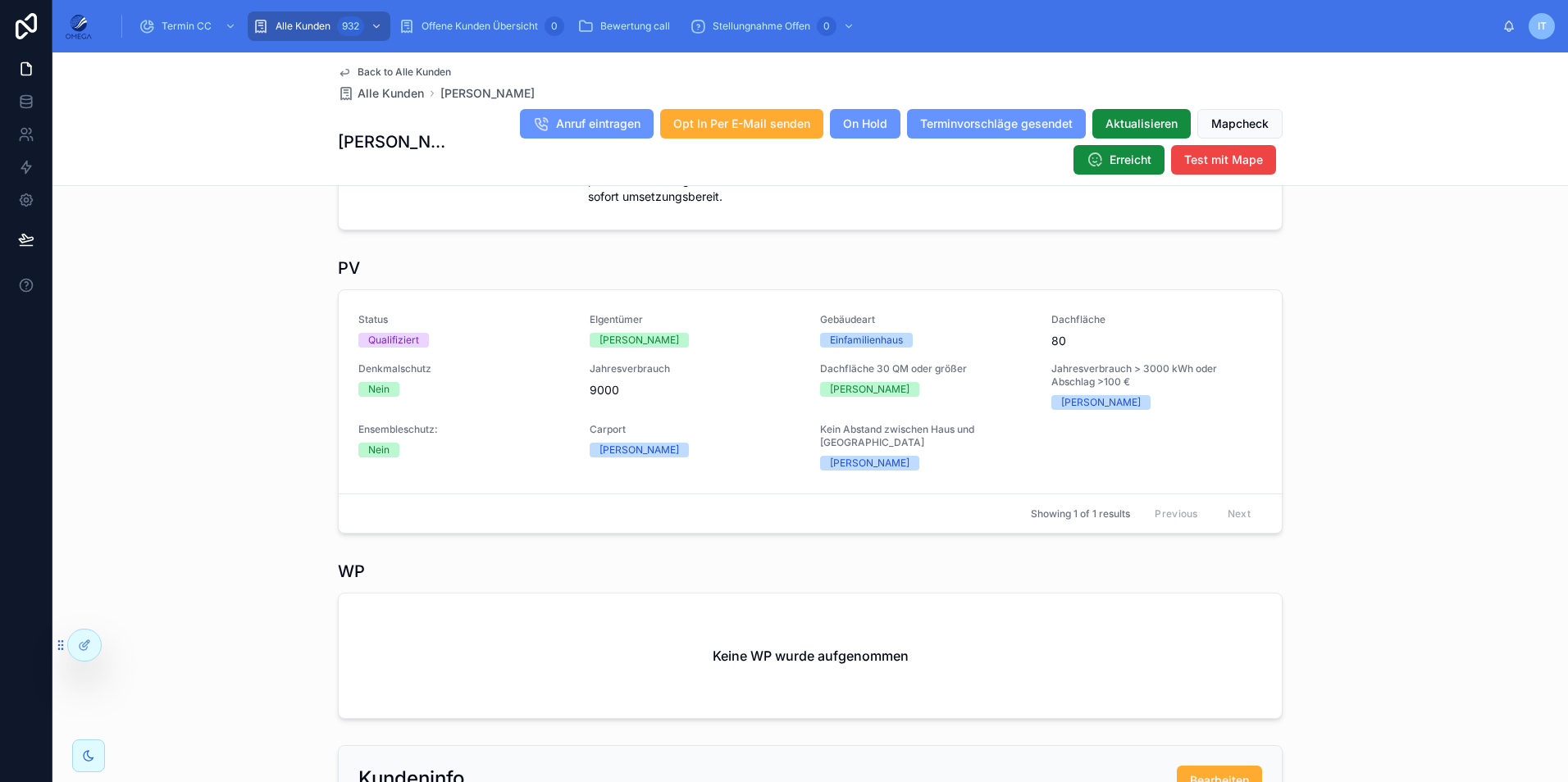
click at [409, 68] on span "Back to Alle Kunden" at bounding box center [404, 71] width 93 height 13
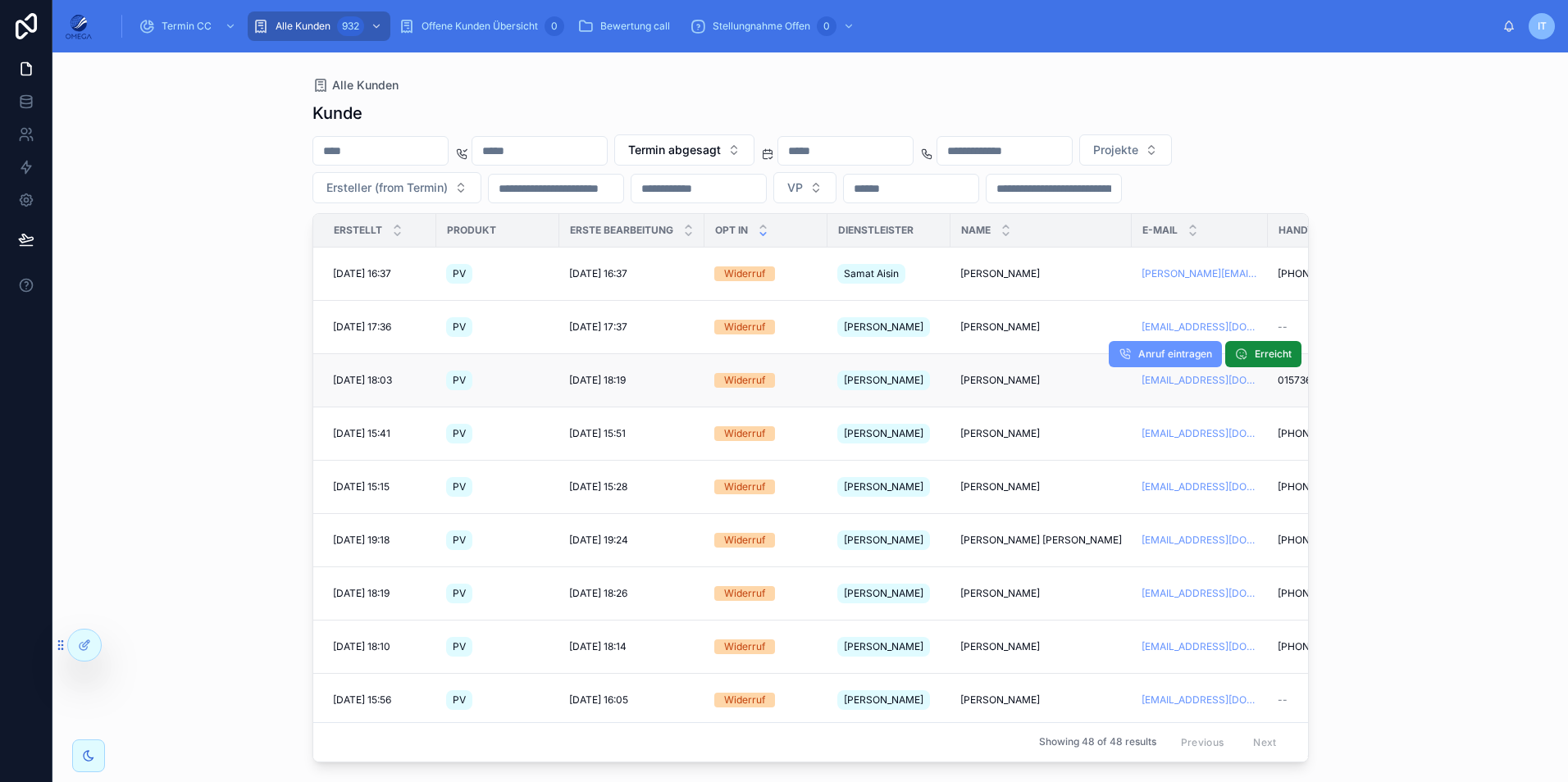
click at [1000, 380] on span "[PERSON_NAME]" at bounding box center [1000, 380] width 80 height 13
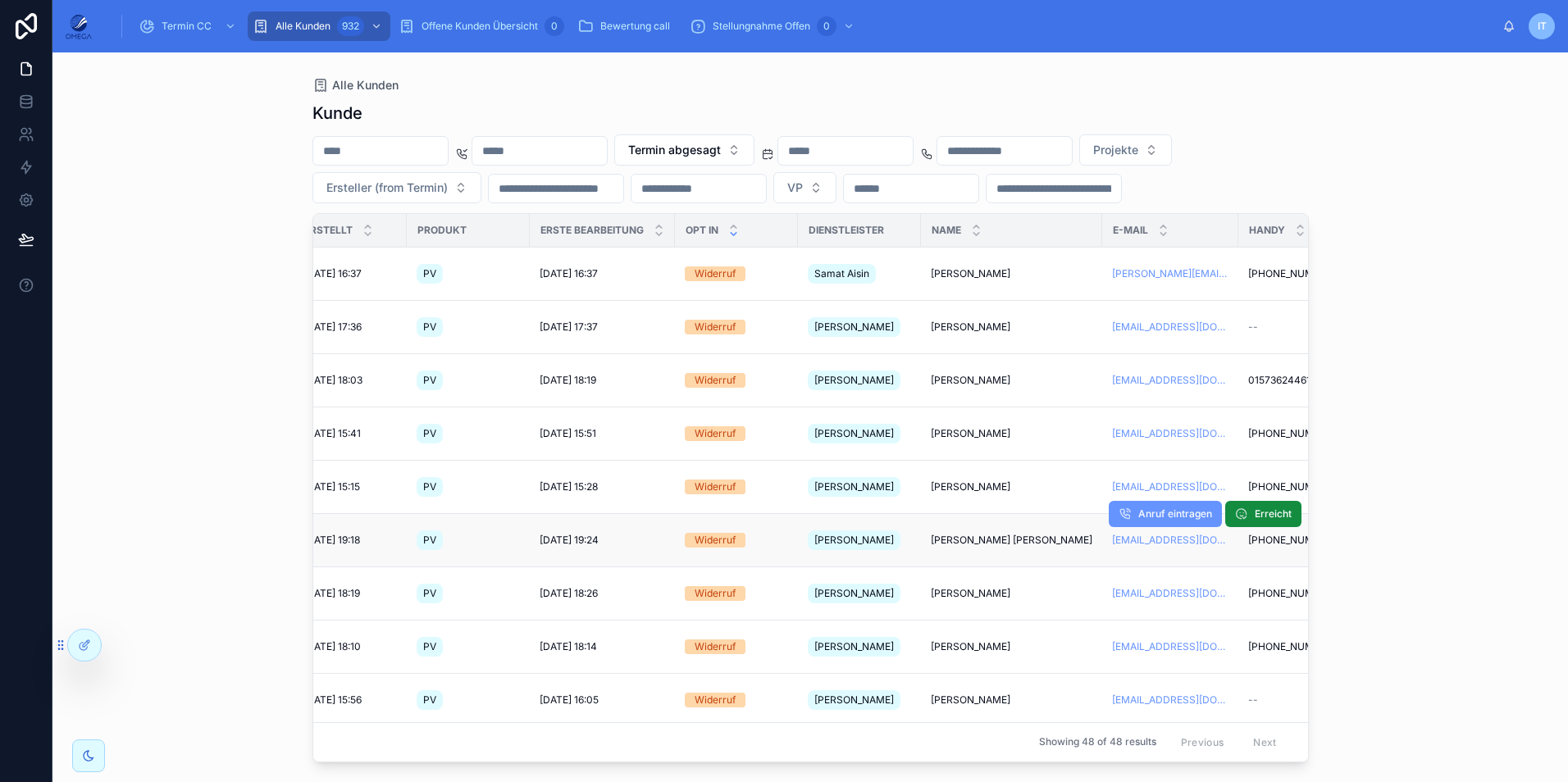
scroll to position [0, 34]
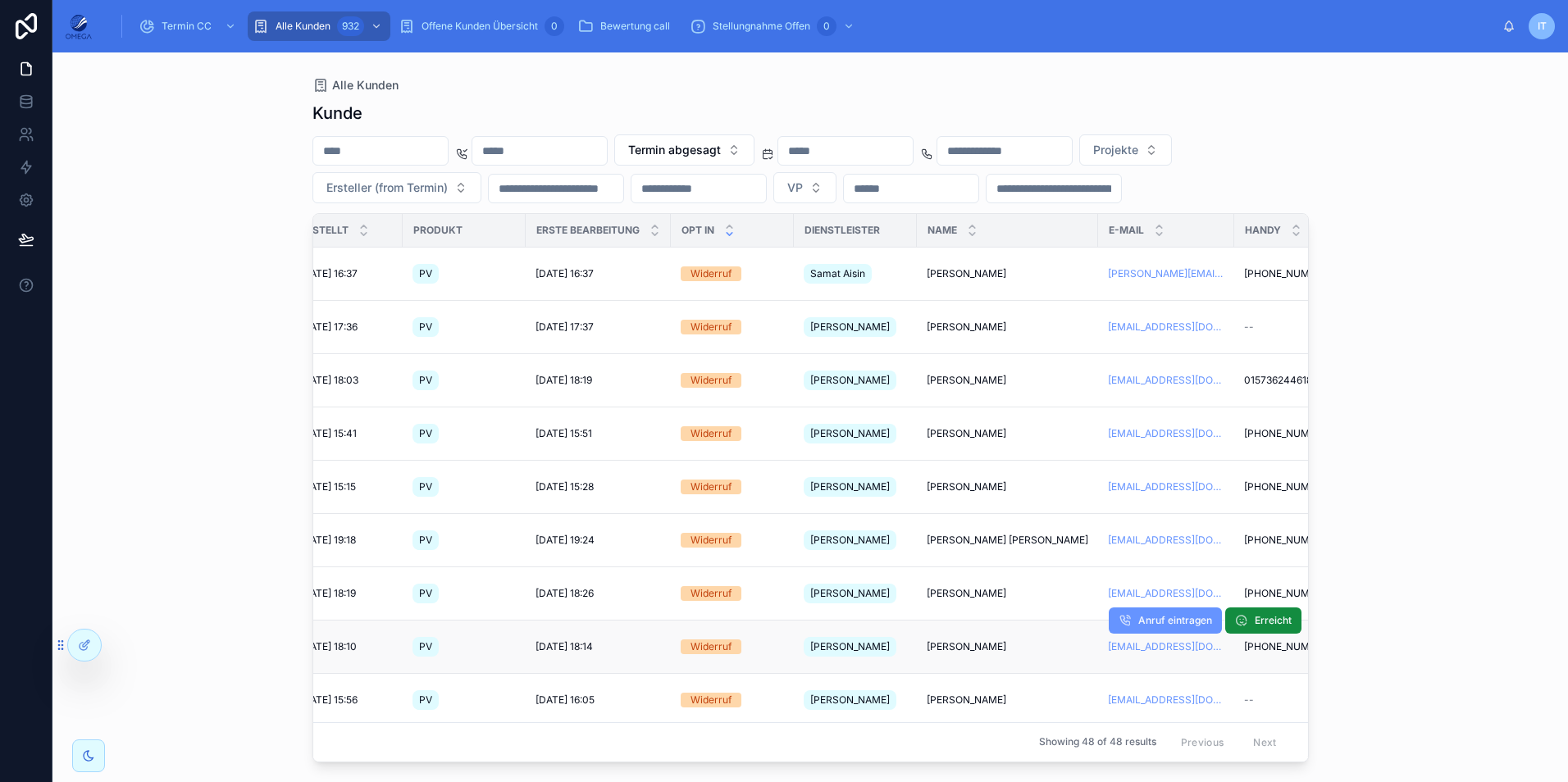
click at [961, 641] on span "[PERSON_NAME]" at bounding box center [966, 646] width 80 height 13
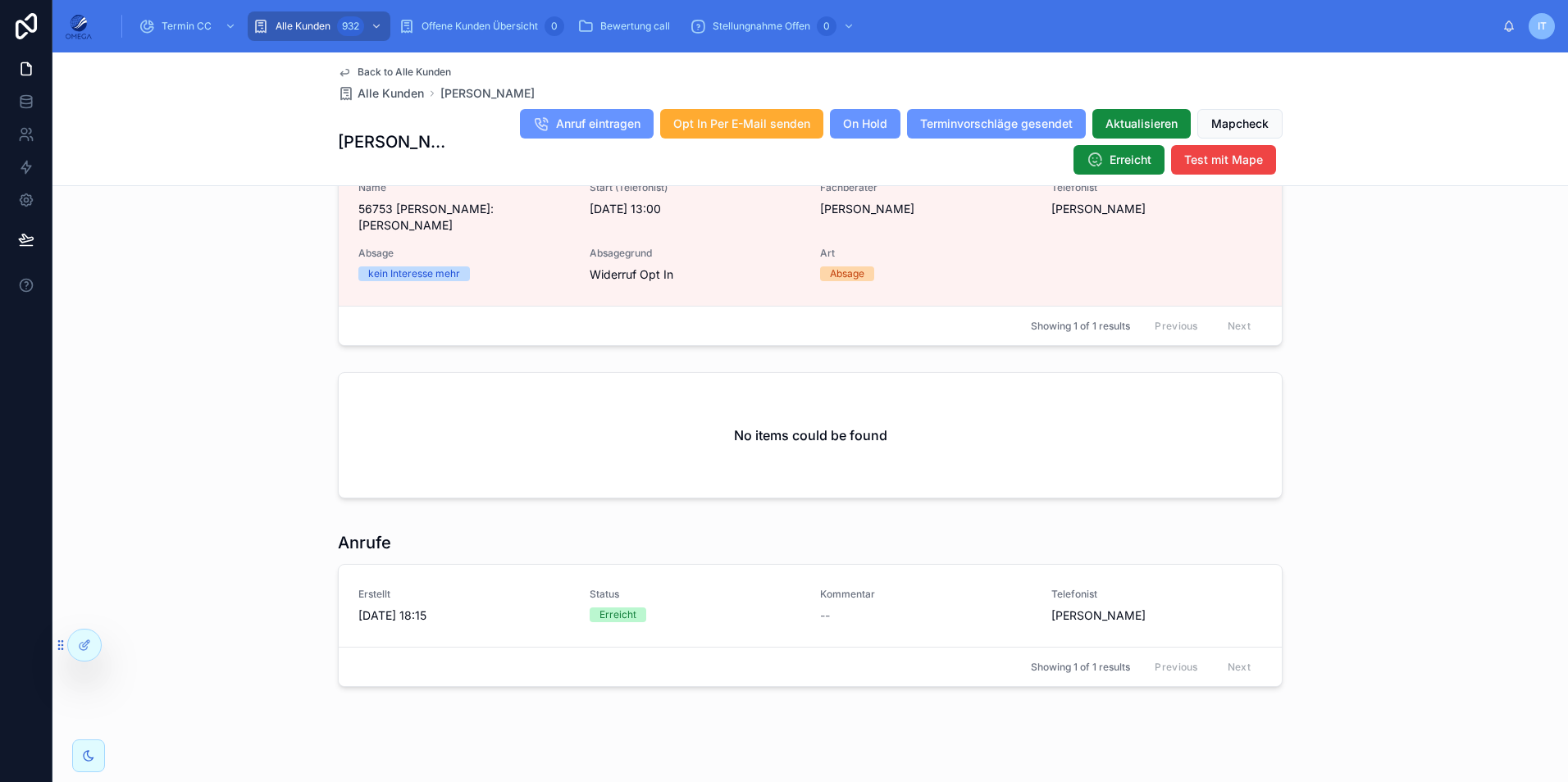
scroll to position [1464, 0]
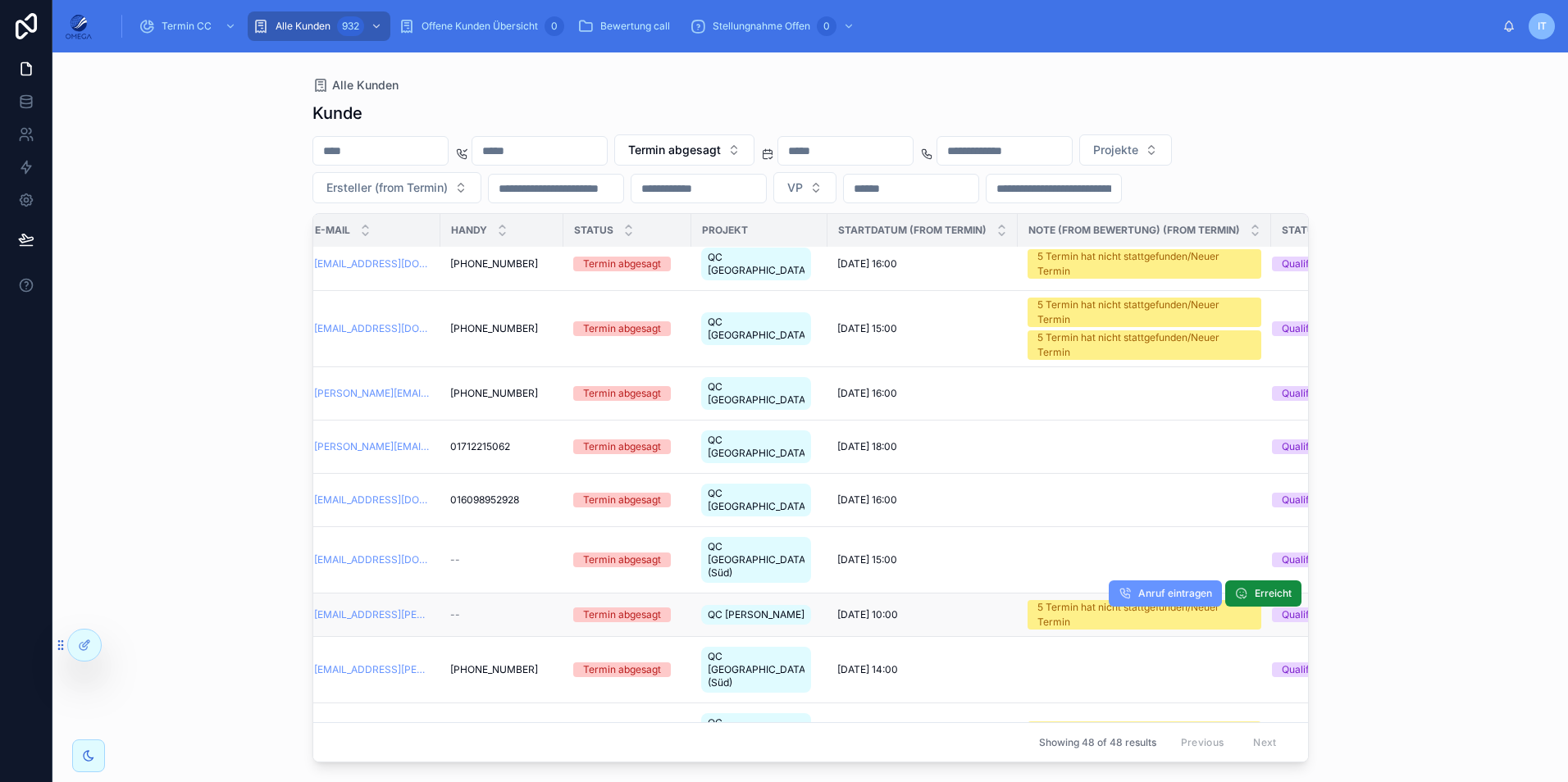
scroll to position [1639, 837]
click at [846, 608] on span "[DATE] 10:00" at bounding box center [869, 614] width 61 height 13
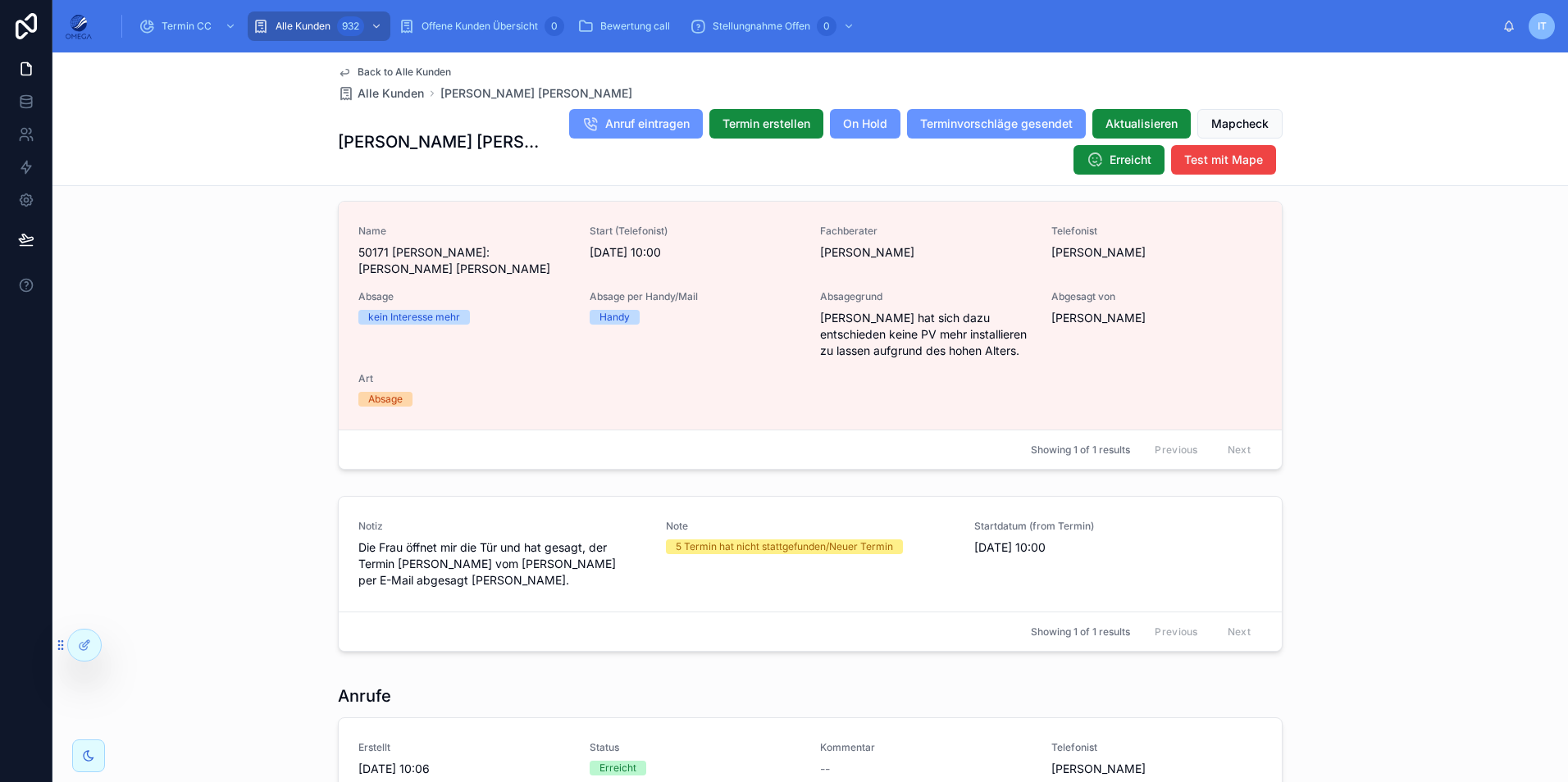
scroll to position [1722, 0]
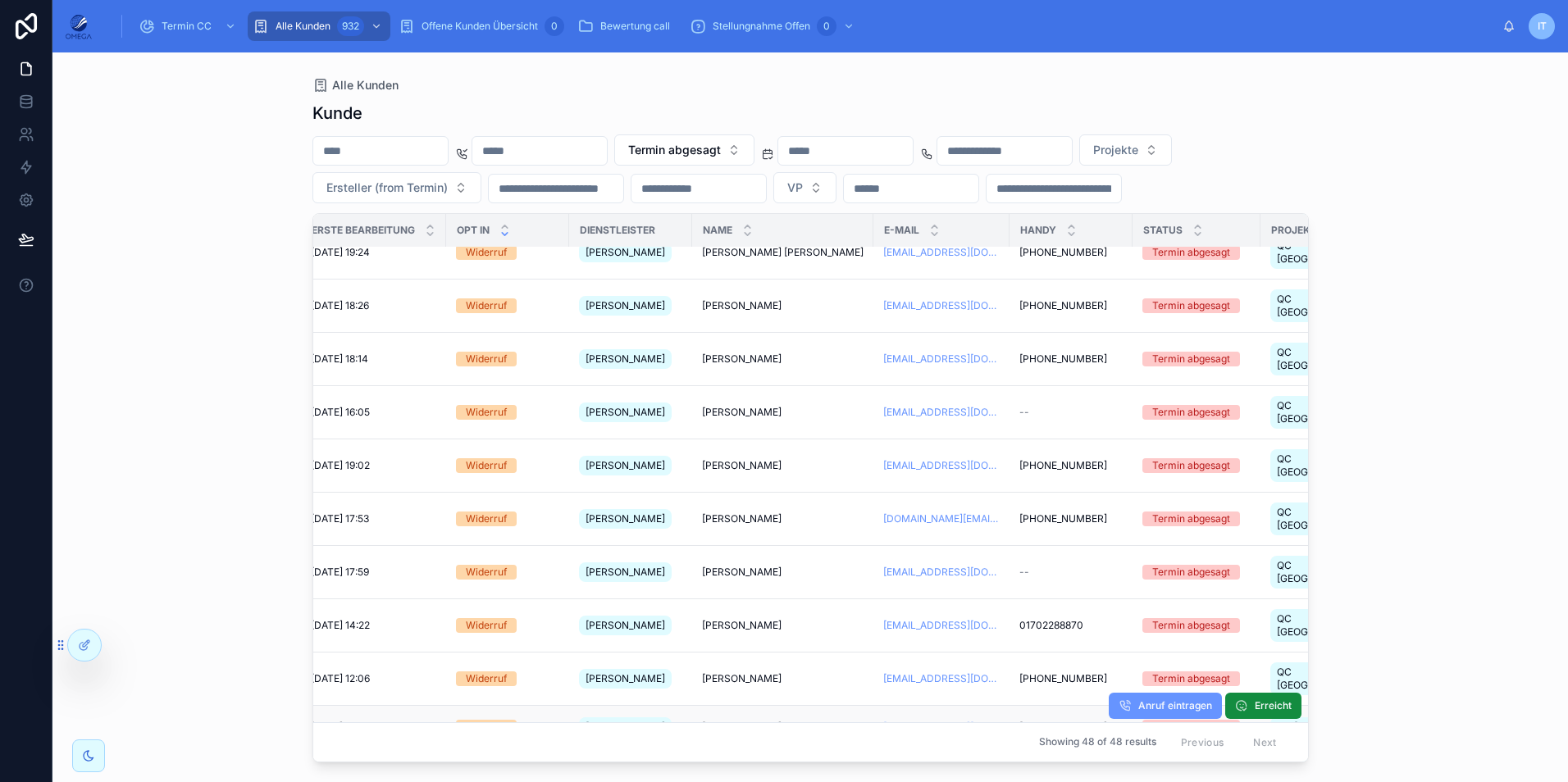
scroll to position [288, 253]
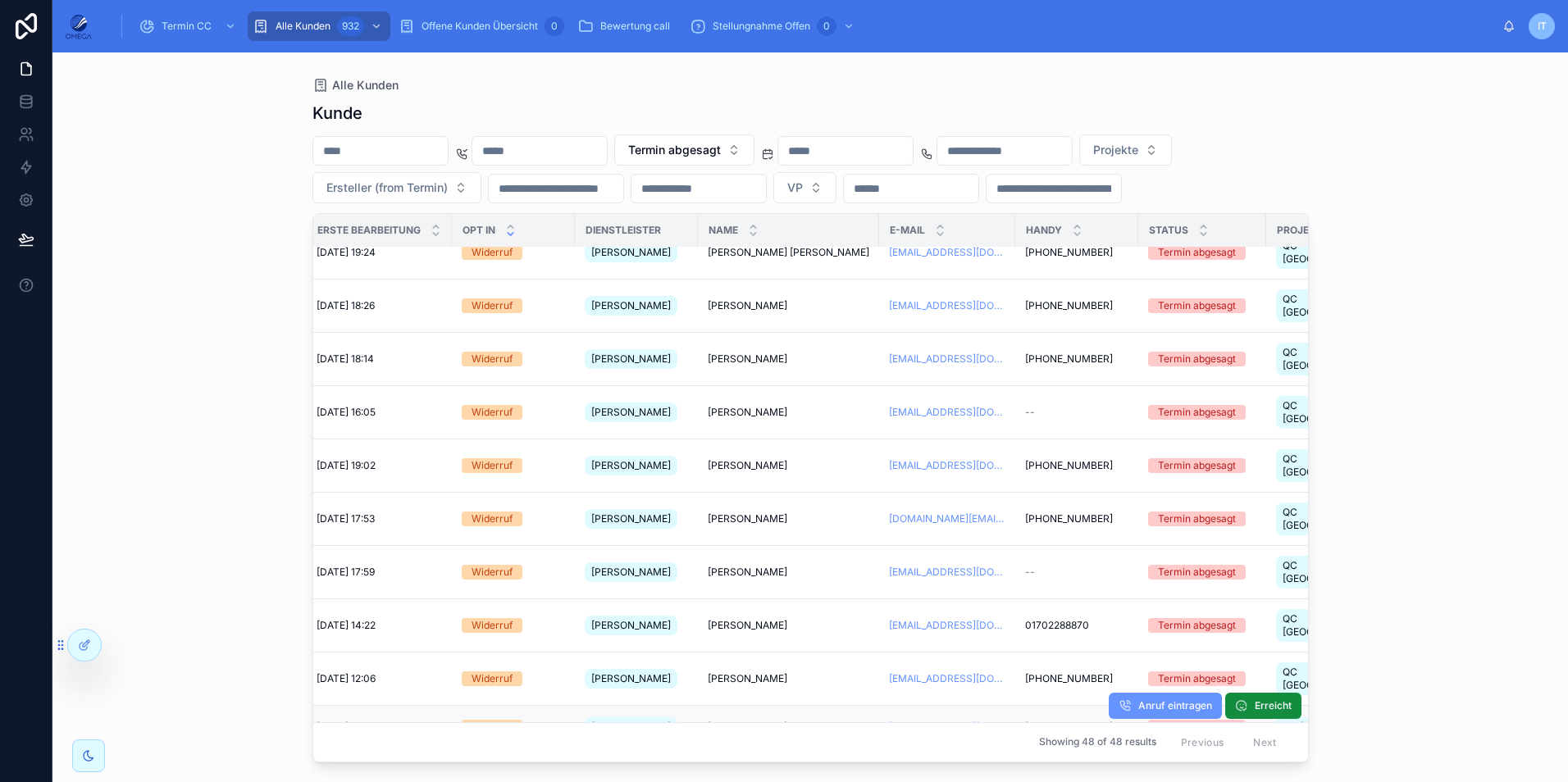
click at [763, 720] on span "[PERSON_NAME]" at bounding box center [748, 726] width 80 height 13
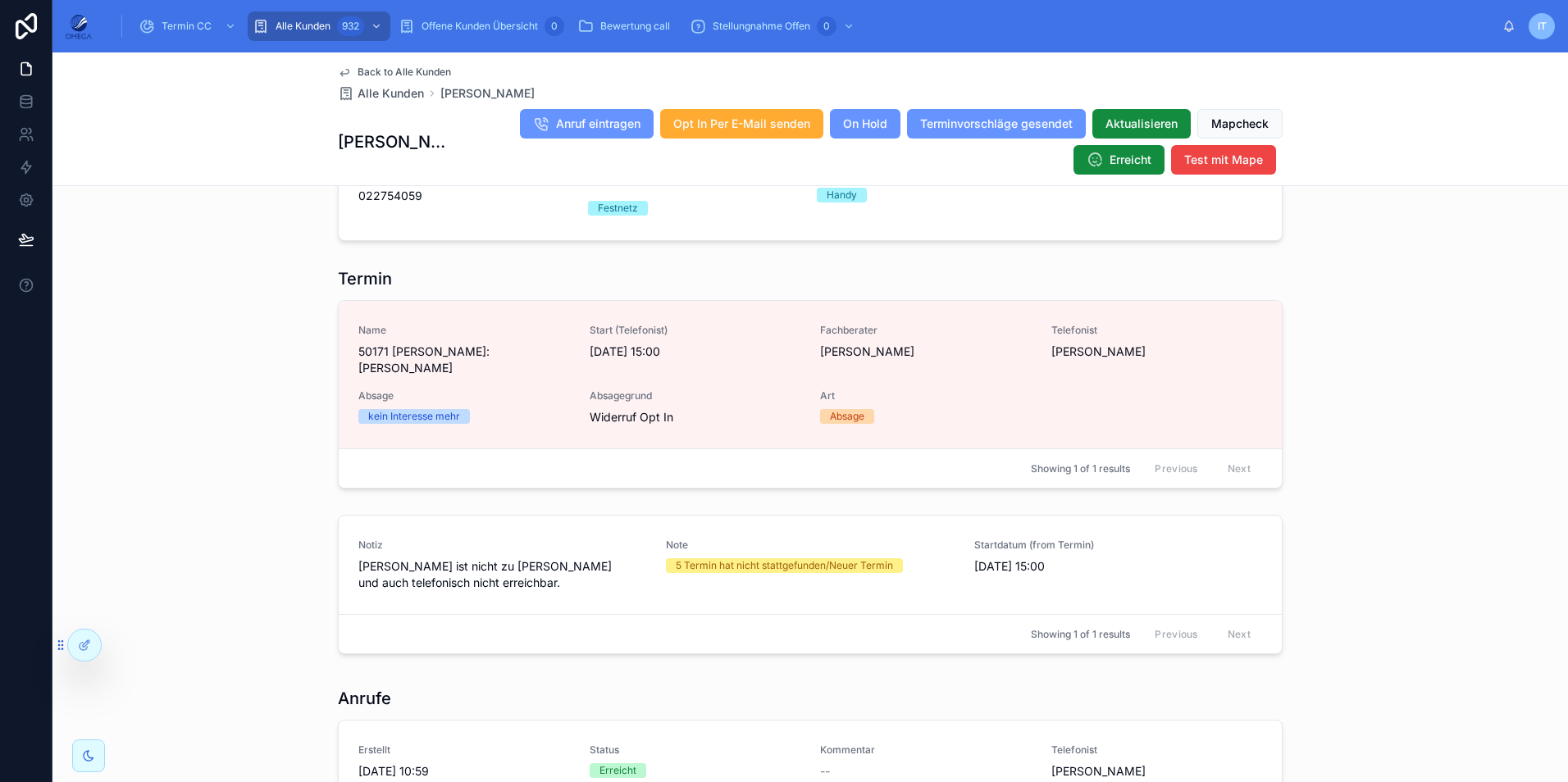
scroll to position [1475, 0]
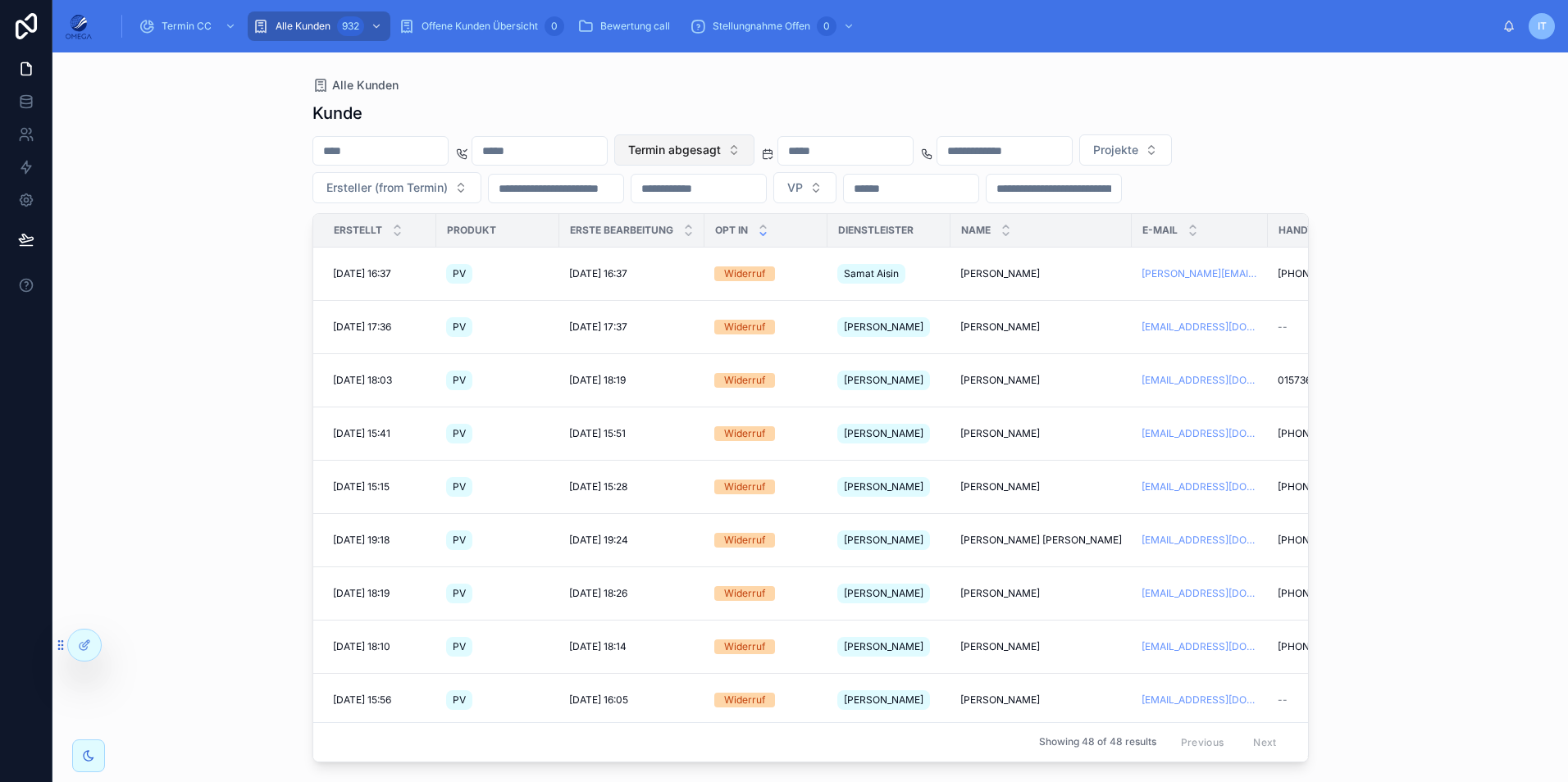
click at [720, 150] on span "Termin abgesagt" at bounding box center [674, 149] width 92 height 16
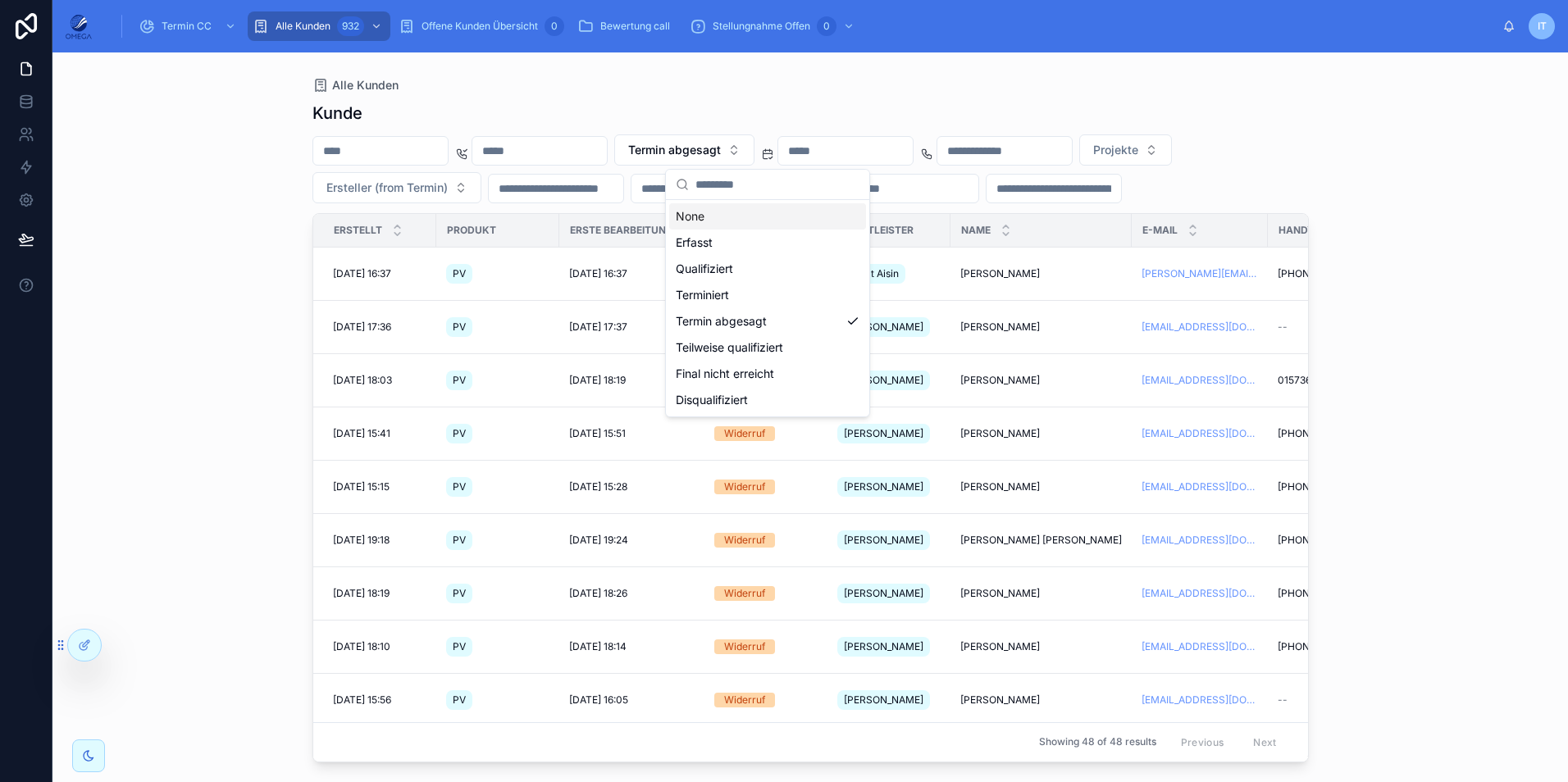
click at [742, 214] on div "None" at bounding box center [767, 216] width 197 height 26
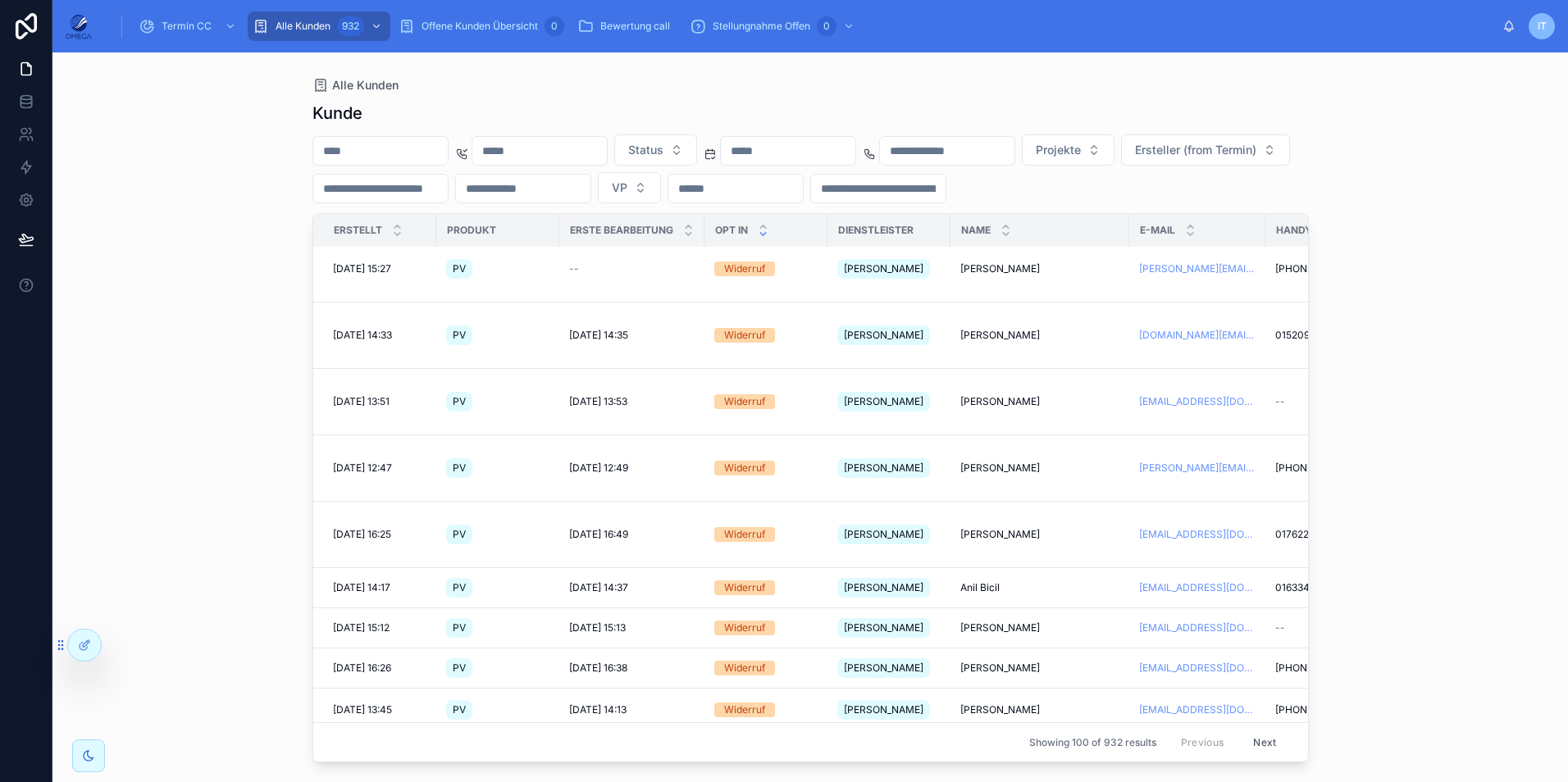
scroll to position [4051, 0]
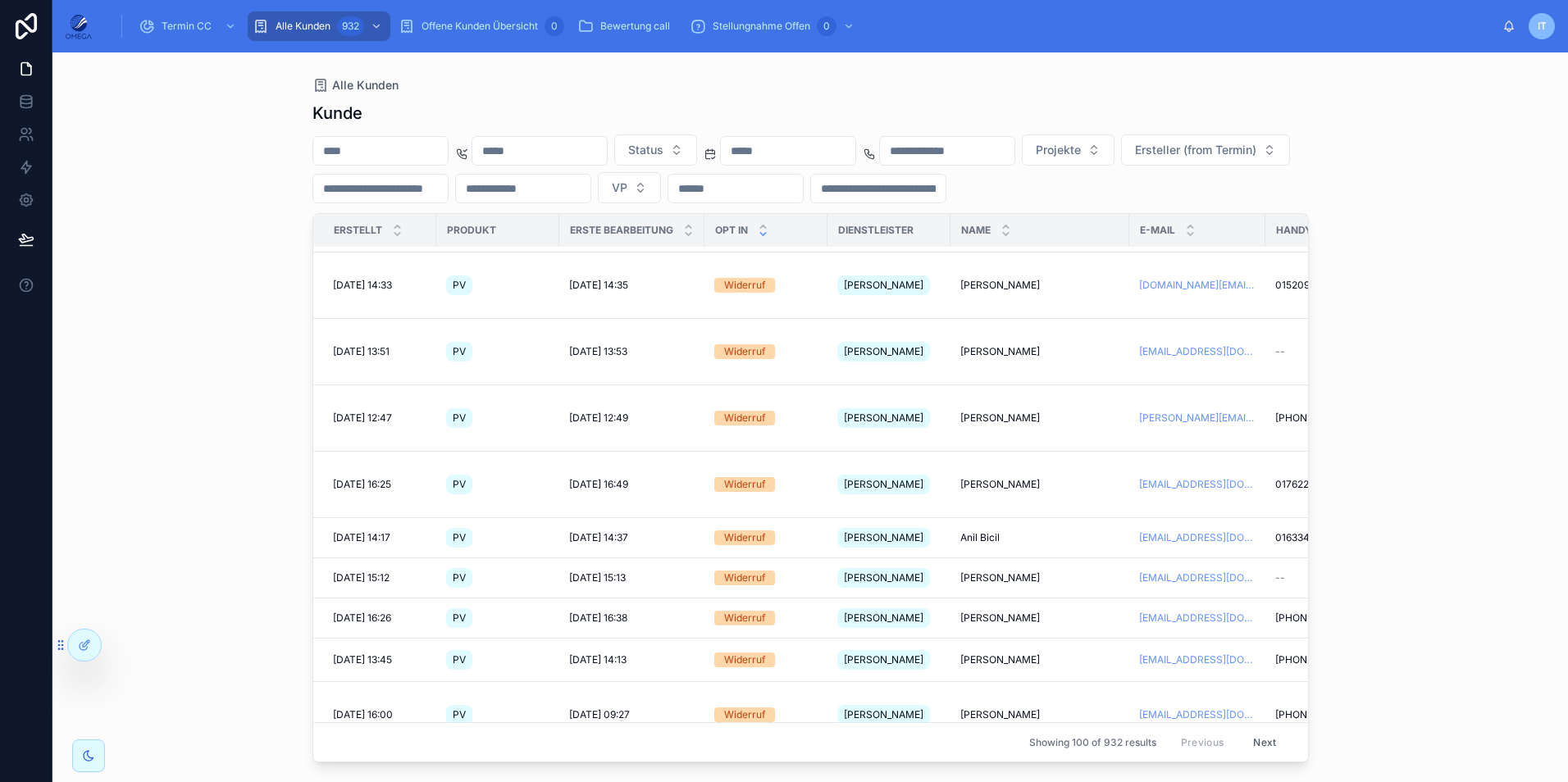
click at [1249, 729] on button "Next" at bounding box center [1265, 742] width 46 height 25
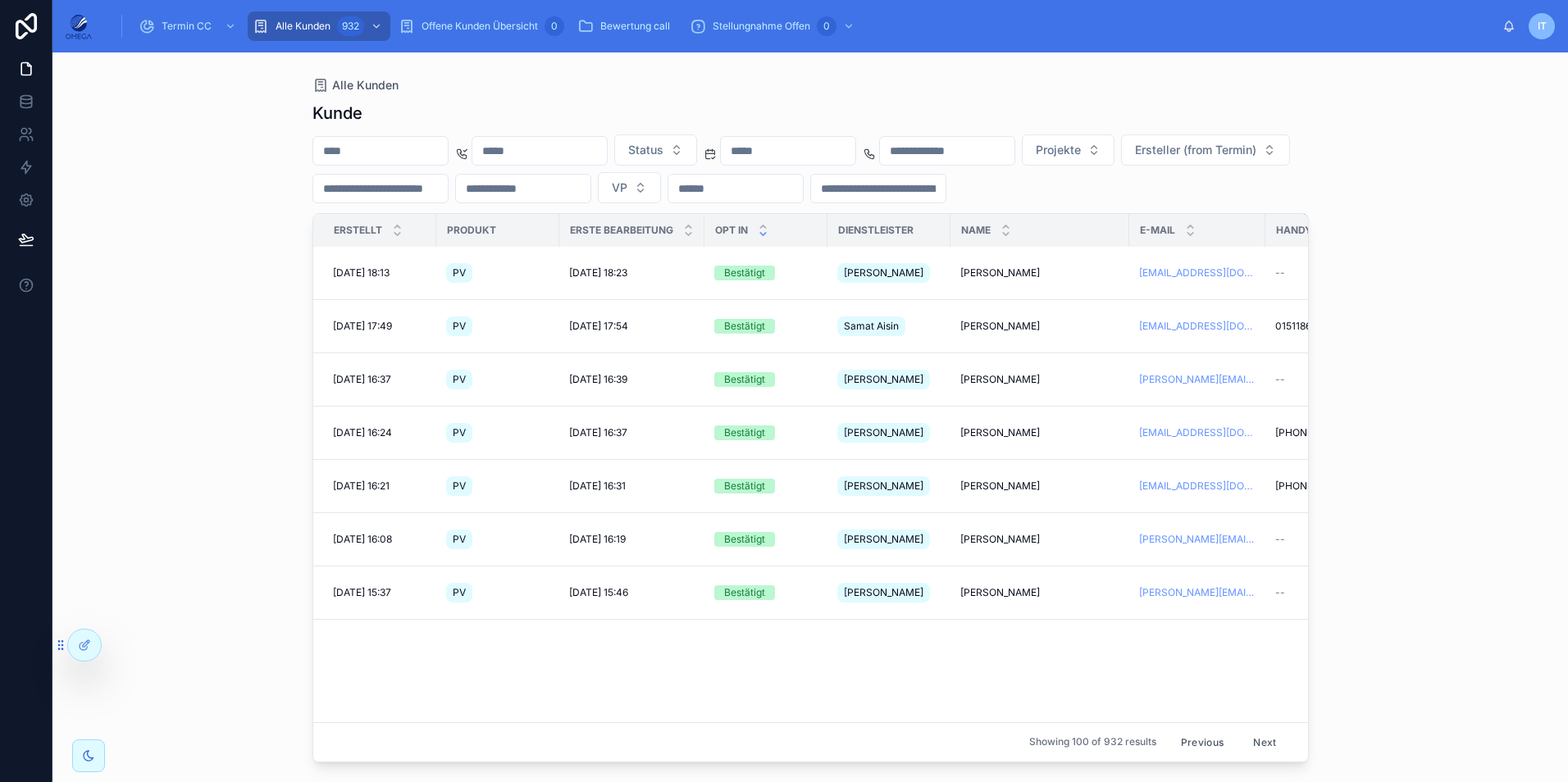
scroll to position [2919, 0]
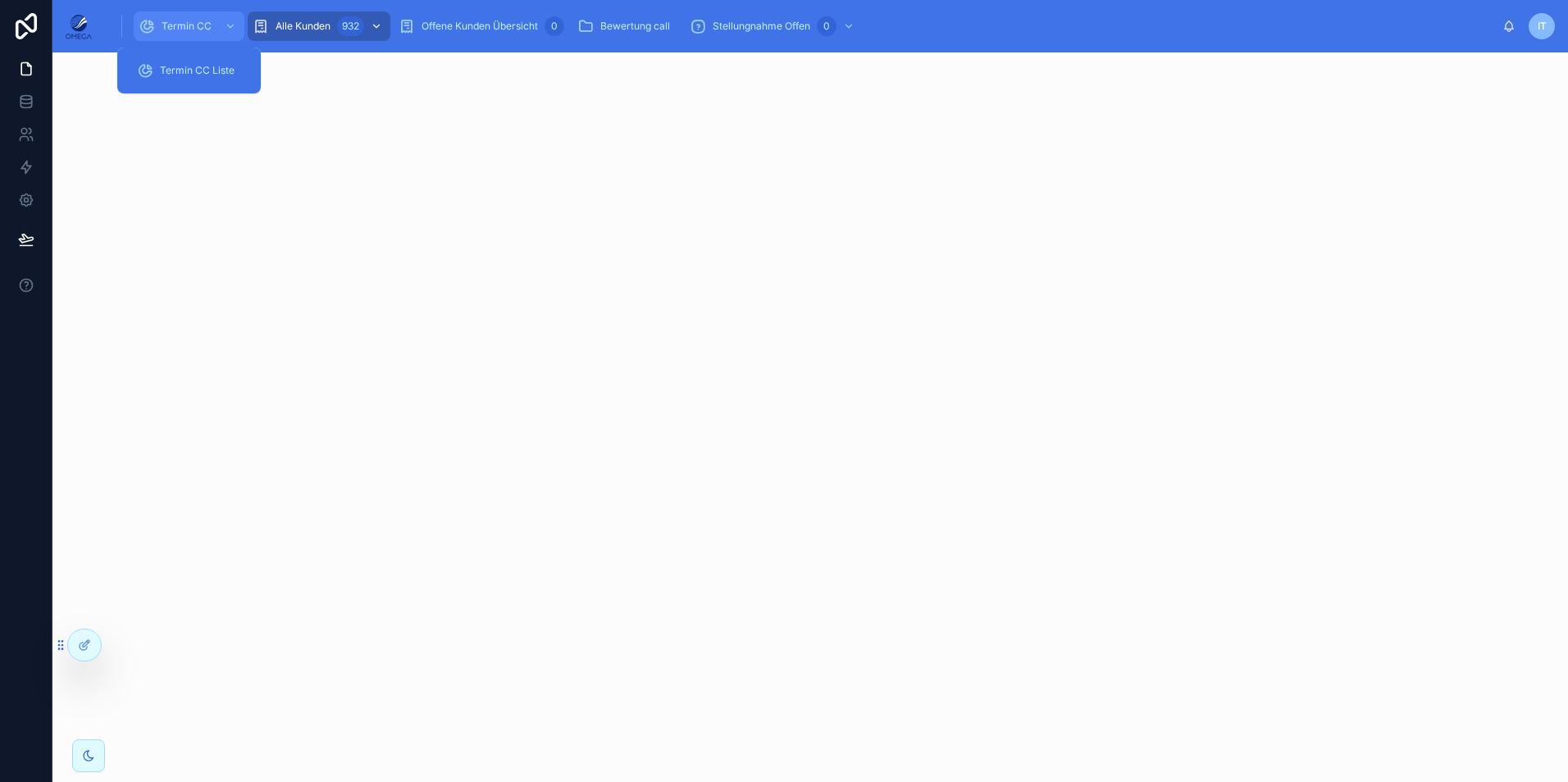
drag, startPoint x: 204, startPoint y: 19, endPoint x: 314, endPoint y: 29, distance: 110.5
click at [204, 19] on span "Termin CC" at bounding box center [186, 25] width 50 height 13
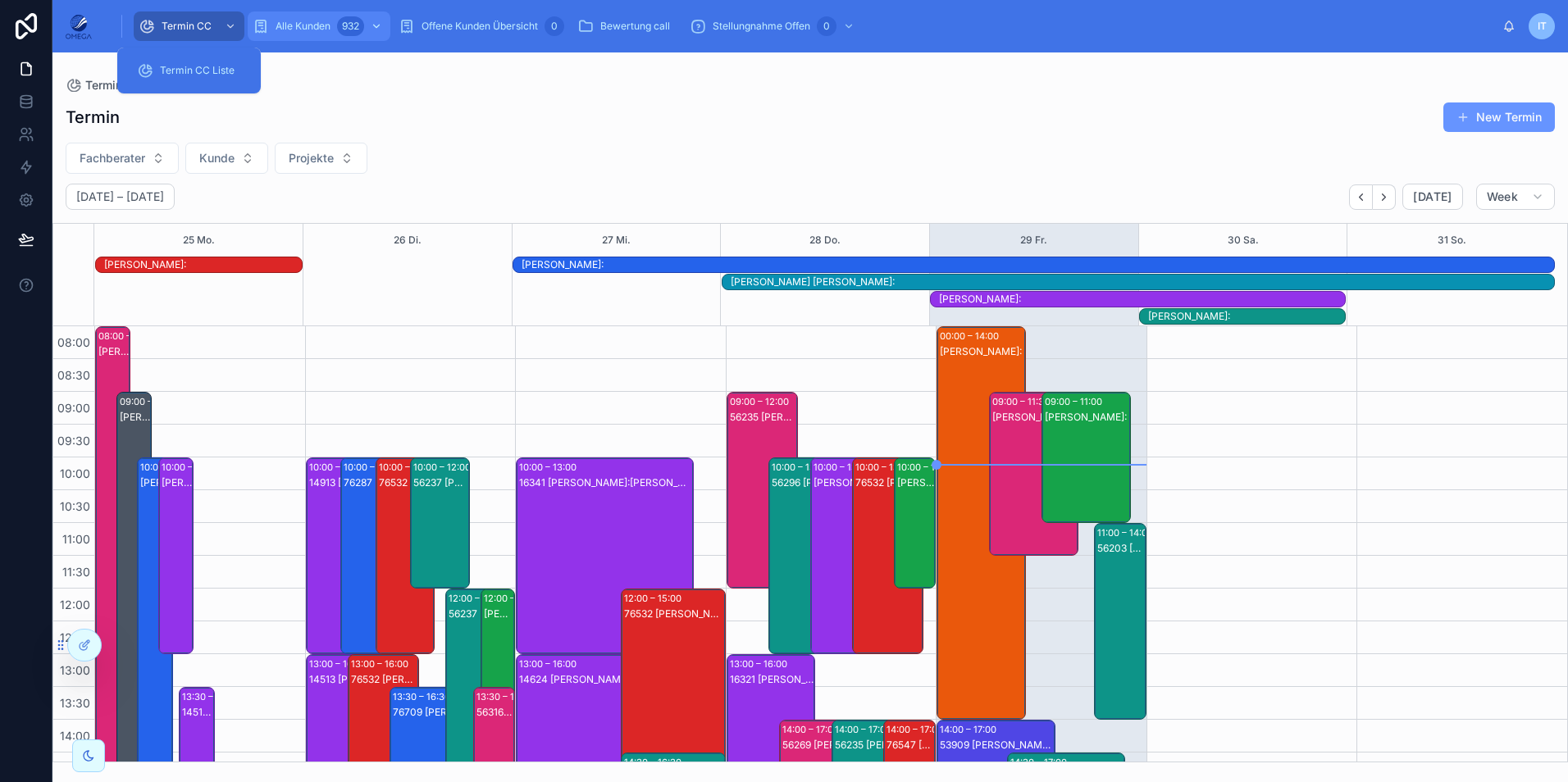
click at [323, 26] on span "Alle Kunden" at bounding box center [303, 25] width 55 height 13
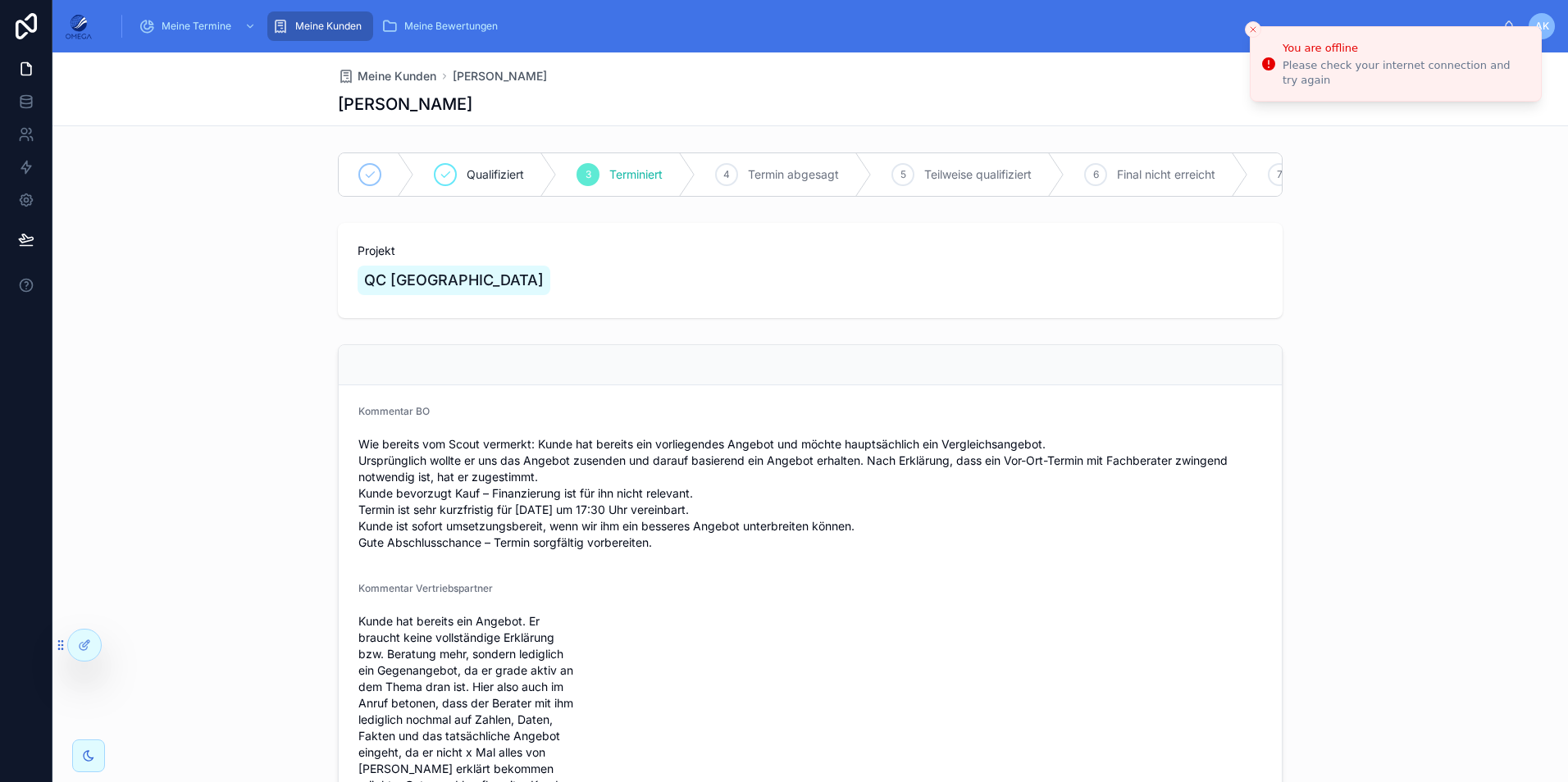
scroll to position [164, 0]
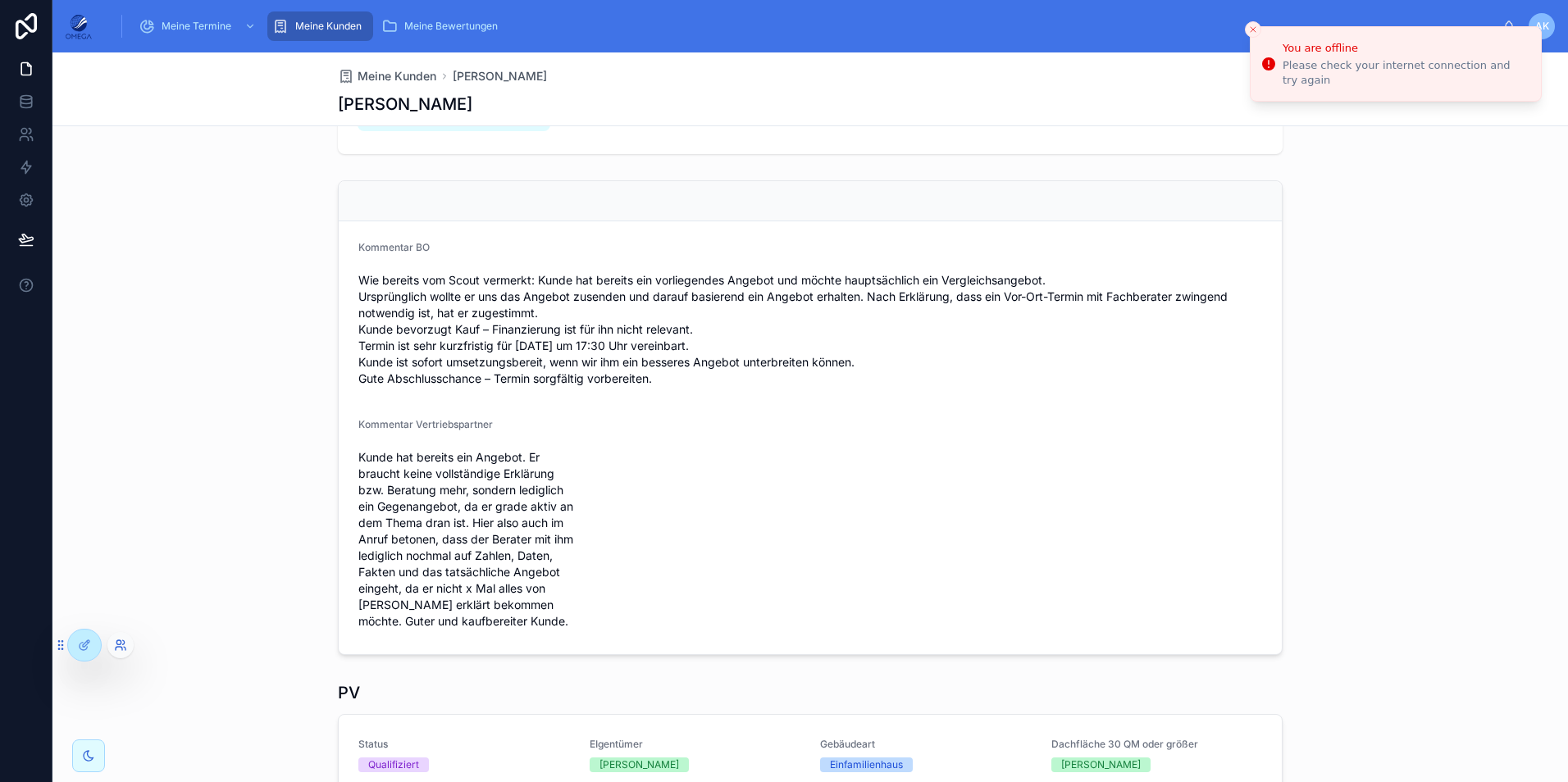
click at [124, 646] on icon at bounding box center [125, 648] width 2 height 3
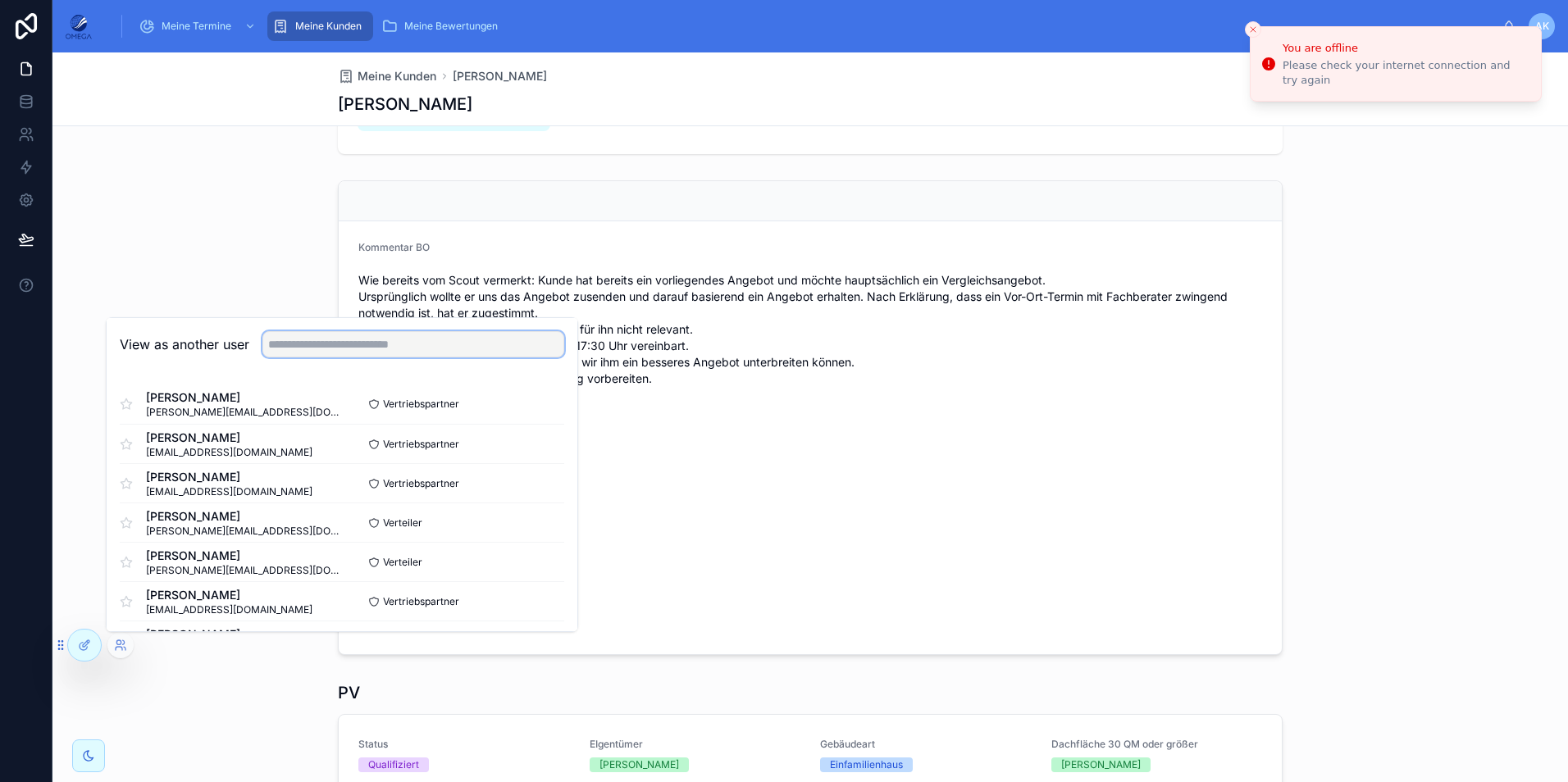
click at [367, 341] on input "text" at bounding box center [414, 344] width 302 height 26
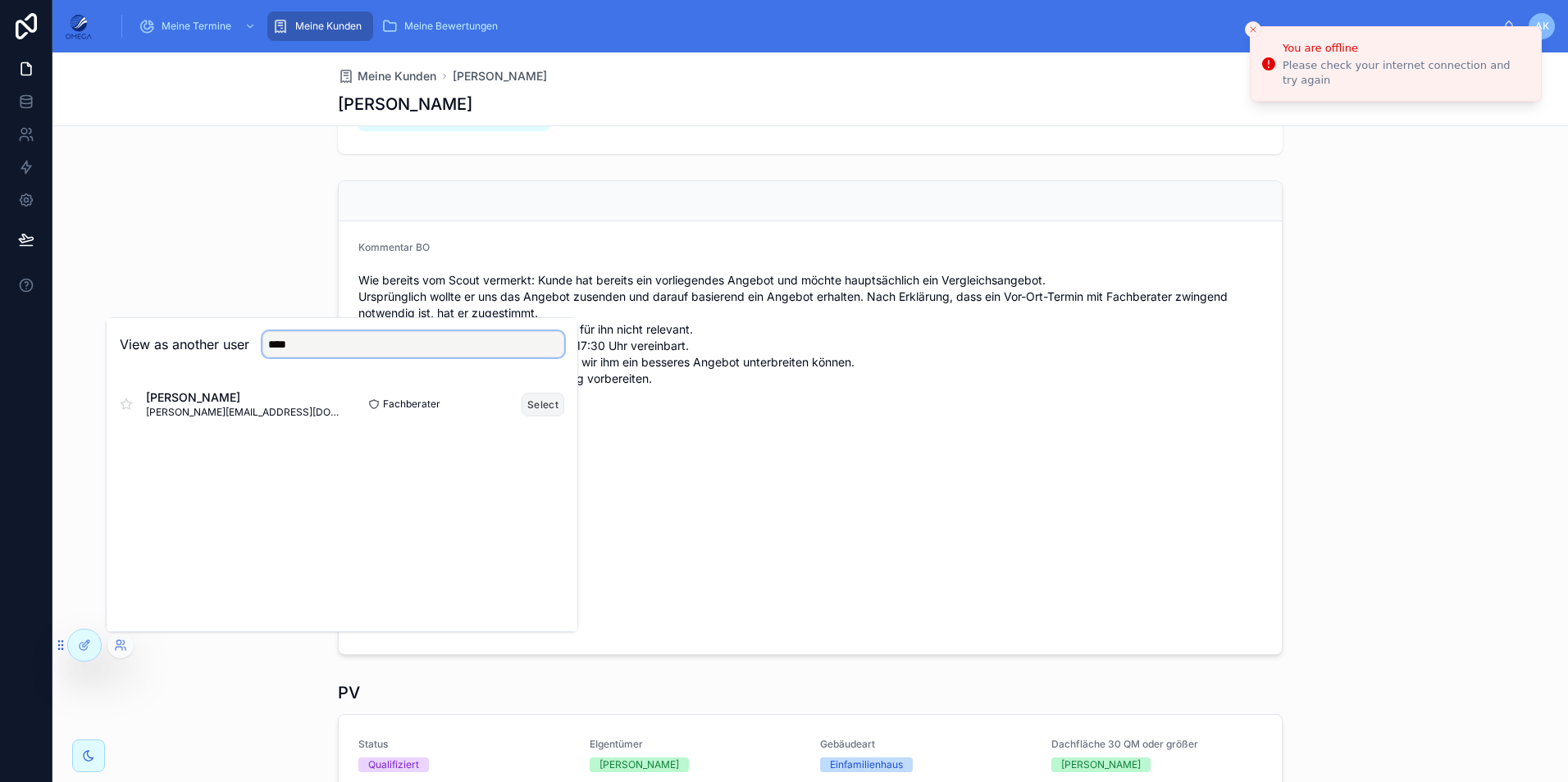
type input "****"
click at [547, 402] on button "Select" at bounding box center [542, 404] width 42 height 24
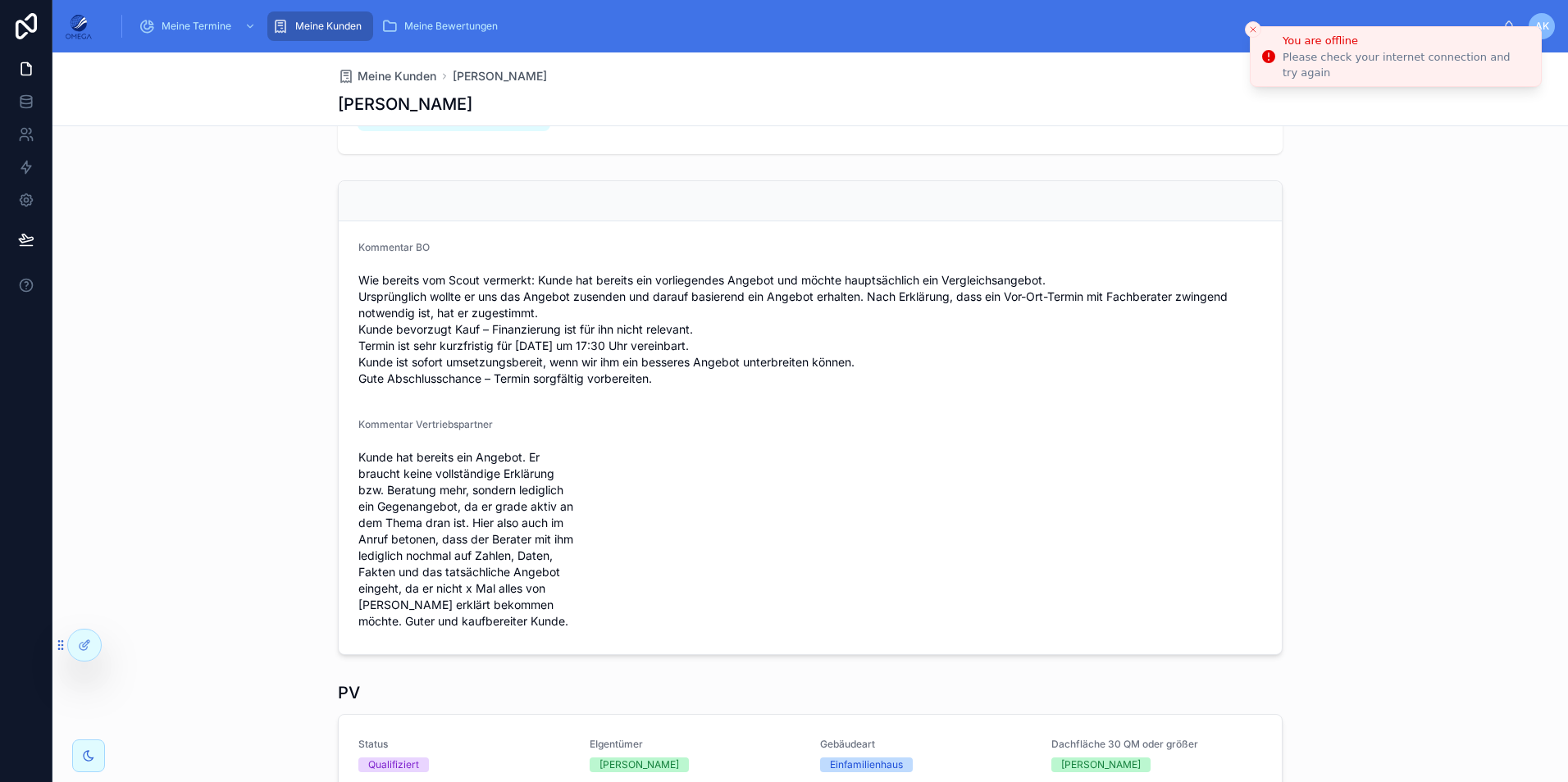
click at [1254, 25] on icon "Close toast" at bounding box center [1253, 30] width 10 height 10
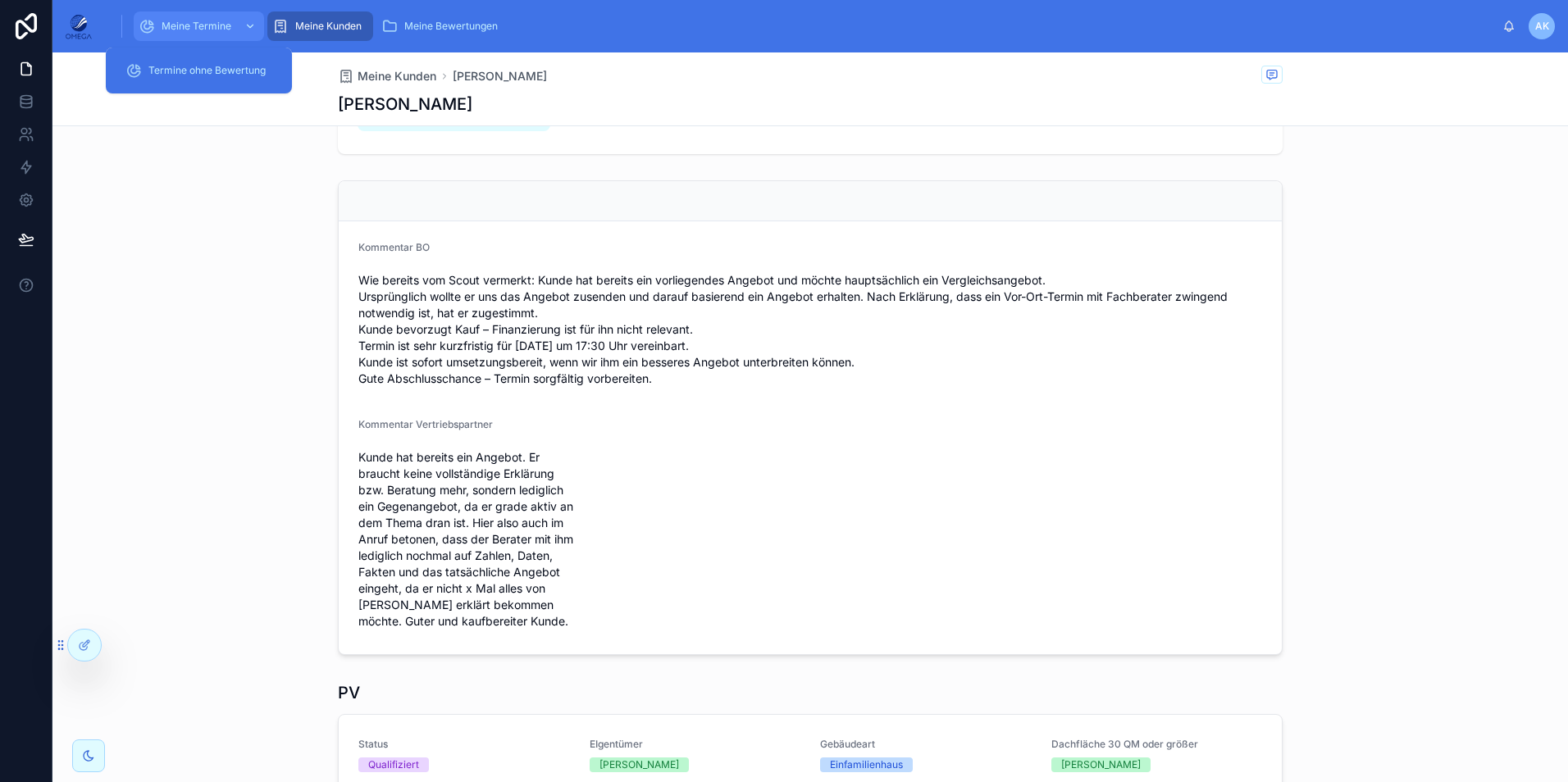
click at [214, 31] on span "Meine Termine" at bounding box center [197, 25] width 70 height 13
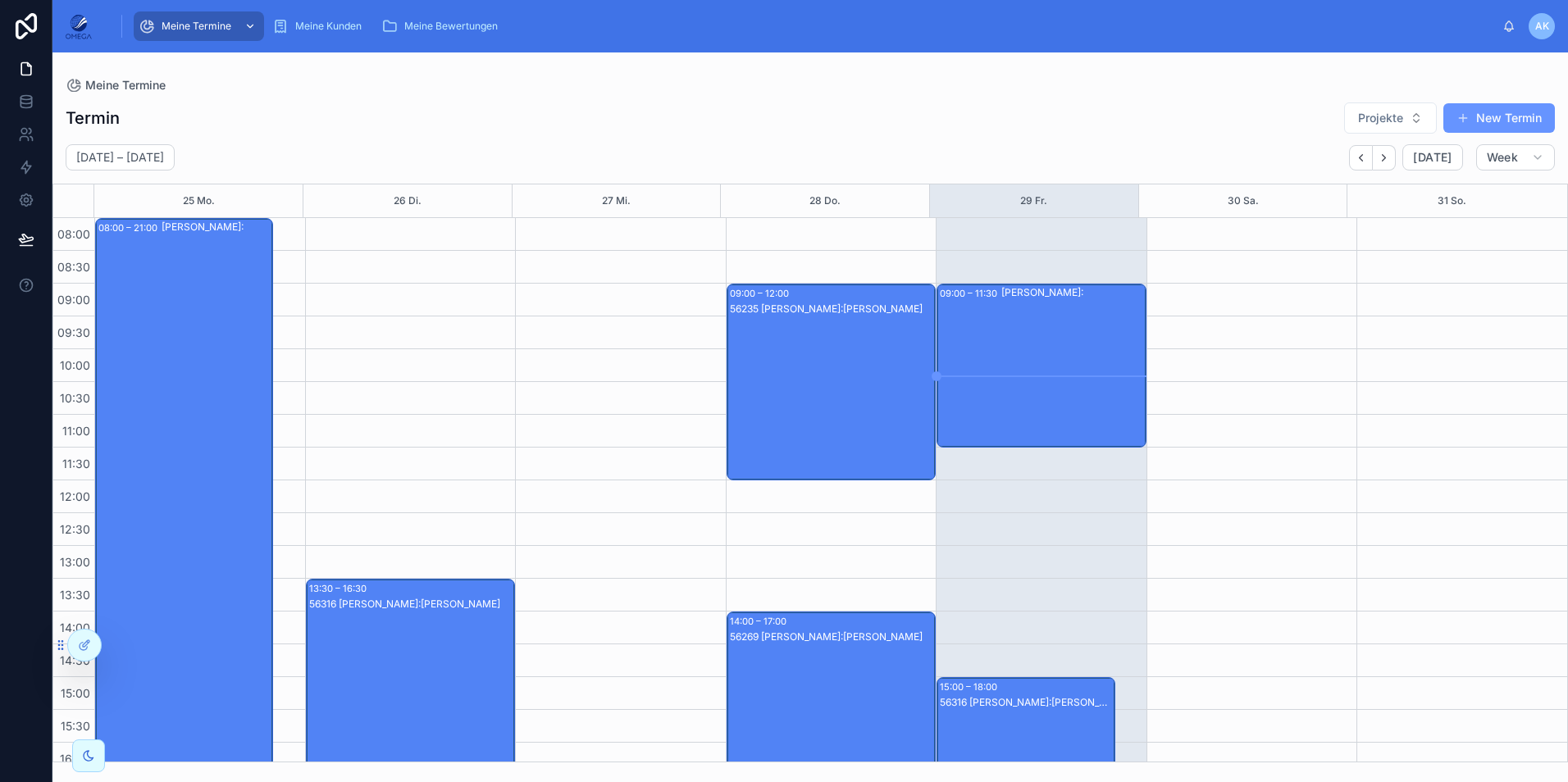
scroll to position [309, 0]
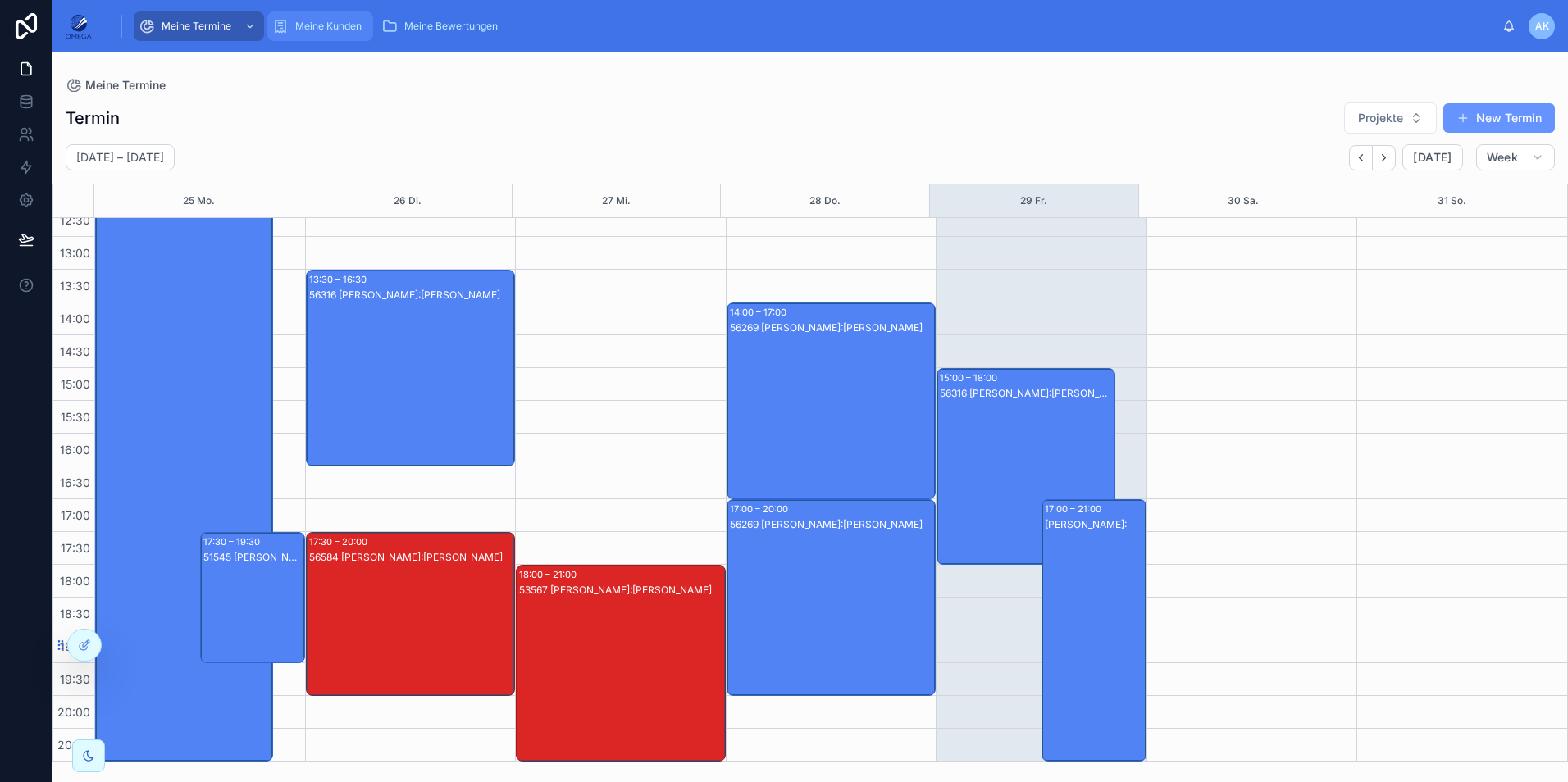
click at [298, 22] on span "Meine Kunden" at bounding box center [328, 25] width 66 height 13
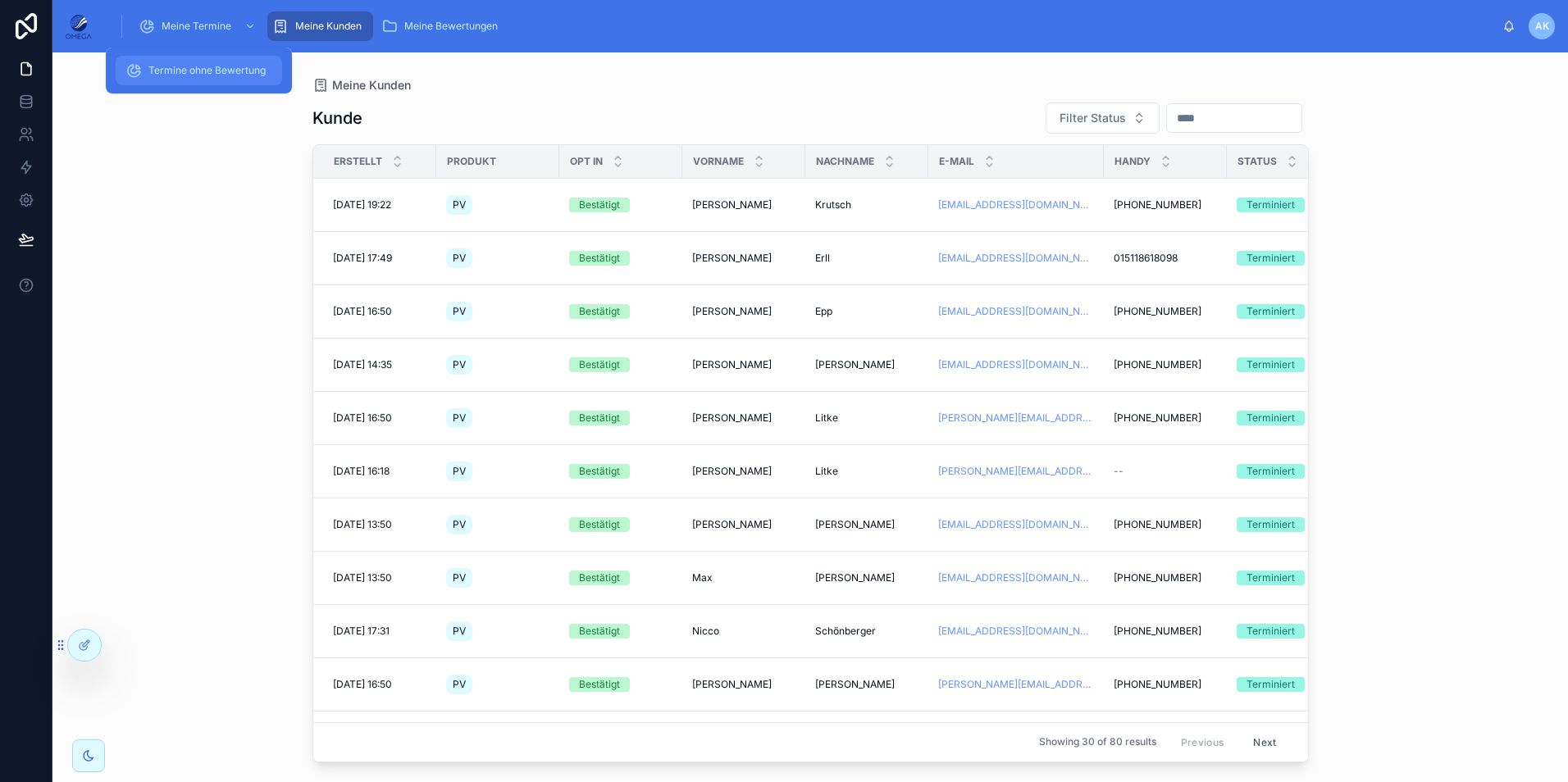
click at [209, 58] on div "Termine ohne Bewertung" at bounding box center [198, 70] width 147 height 26
